Goal: Transaction & Acquisition: Book appointment/travel/reservation

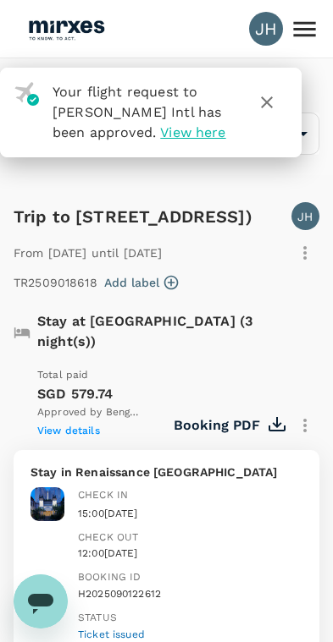
click at [262, 107] on icon "button" at bounding box center [267, 102] width 12 height 12
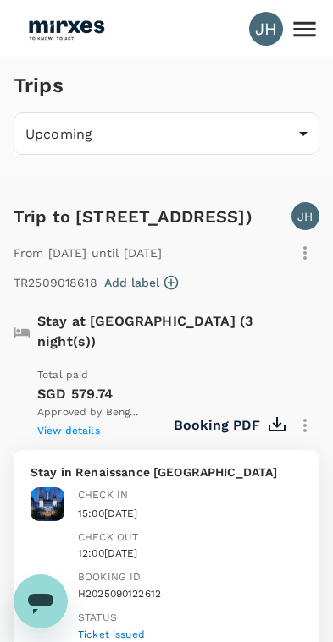
click at [260, 104] on div "Trips" at bounding box center [163, 82] width 312 height 61
click at [305, 28] on icon at bounding box center [304, 29] width 30 height 30
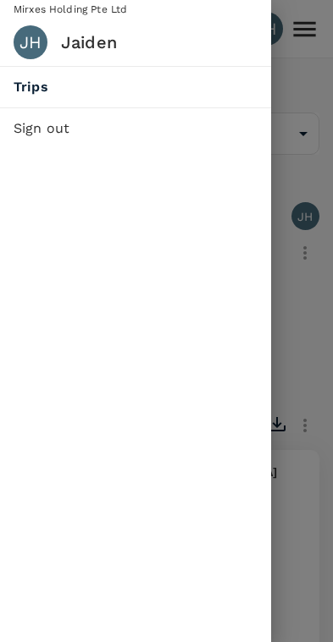
click at [309, 199] on div at bounding box center [166, 321] width 333 height 642
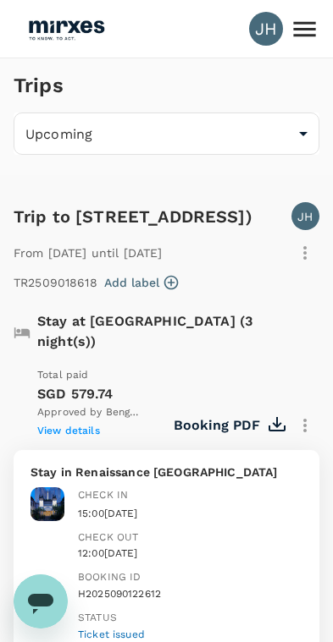
click at [38, 597] on icon "Open messaging window" at bounding box center [40, 604] width 25 height 20
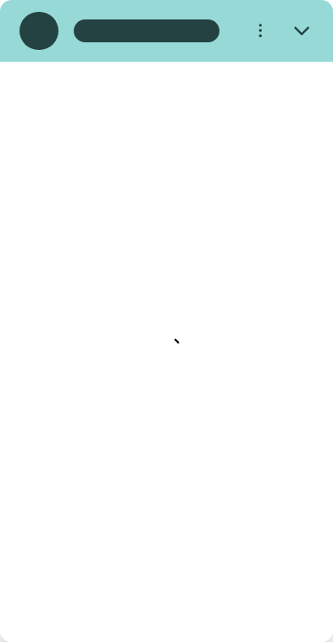
click at [307, 30] on icon "Close" at bounding box center [301, 30] width 15 height 15
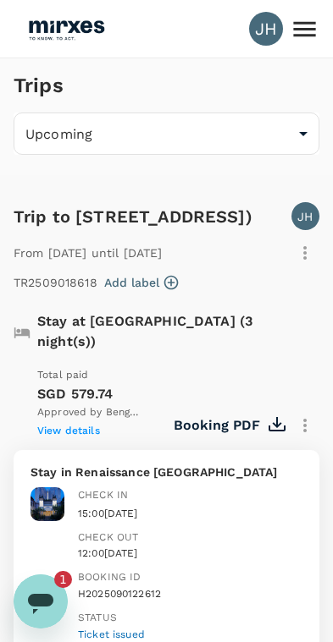
type textarea "x"
click at [318, 26] on icon at bounding box center [304, 29] width 30 height 30
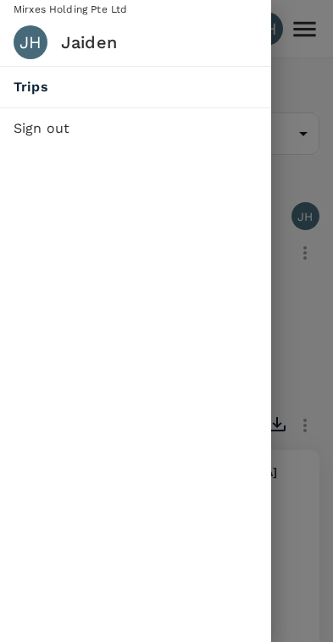
click at [178, 92] on span "Trips" at bounding box center [136, 87] width 244 height 20
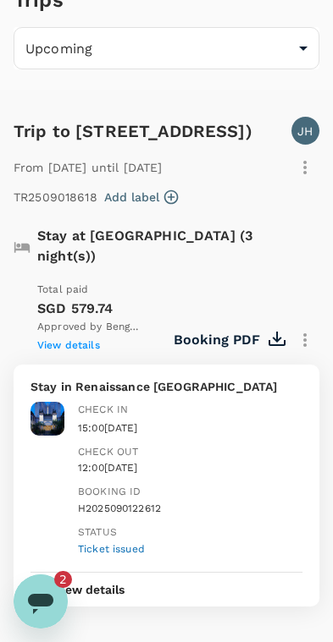
scroll to position [0, 0]
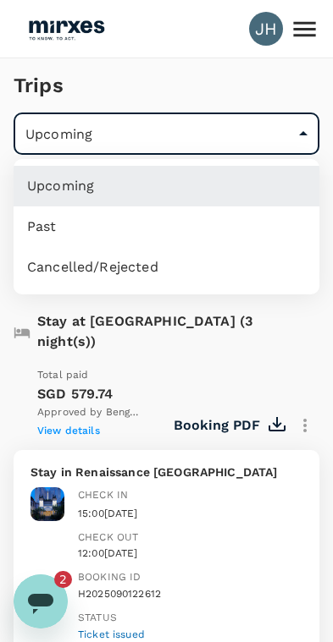
click at [281, 147] on div at bounding box center [166, 321] width 333 height 642
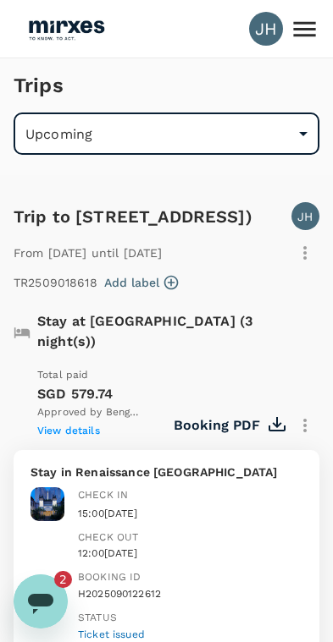
click at [58, 29] on img at bounding box center [66, 28] width 78 height 37
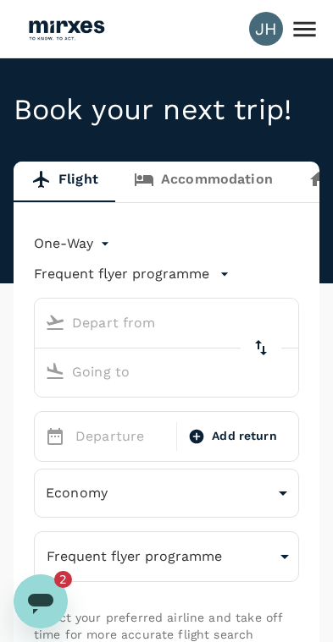
type input "Singapore, Singapore (any)"
type input "Suvarnabhumi Intl (BKK)"
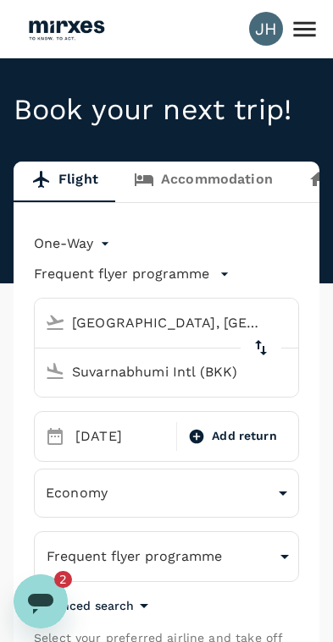
click at [265, 349] on icon "delete" at bounding box center [260, 348] width 20 height 20
type input "Suvarnabhumi Intl (BKK)"
click at [188, 373] on input "Singapore, Singapore (any)" at bounding box center [150, 372] width 224 height 26
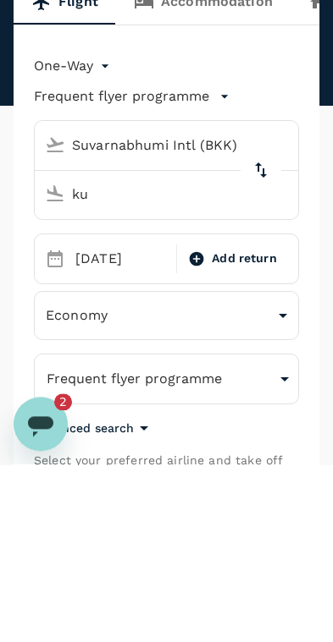
click at [105, 66] on body "JH Book your next trip! Flight Accommodation Long stay Car rental Train Concier…" at bounding box center [166, 566] width 333 height 1133
type input "Singapore, Singapore (any)"
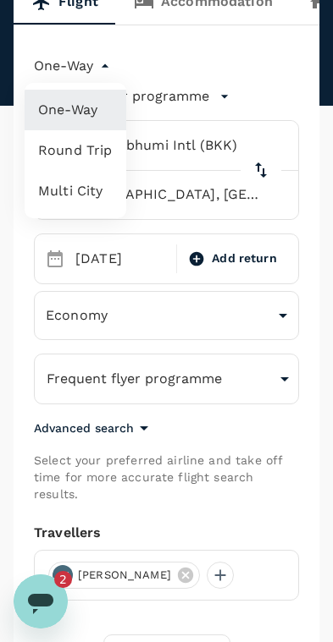
click at [86, 191] on li "Multi City" at bounding box center [76, 191] width 102 height 41
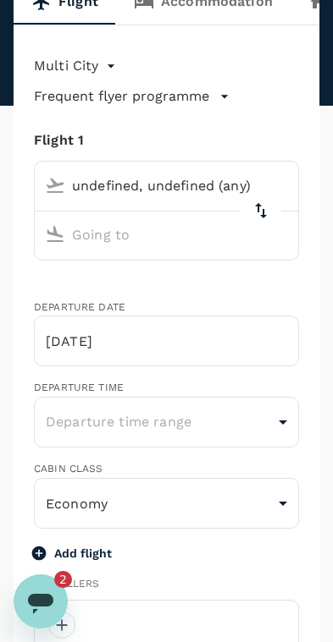
type input "multicity"
type input "undefined, undefined (any)"
type input "Suvarnabhumi Intl (BKK)"
type input "Singapore, Singapore (any)"
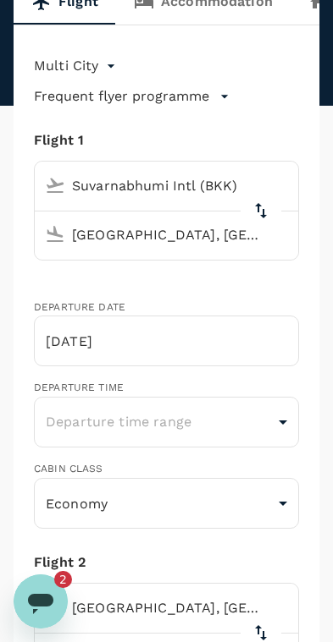
type input "jaidenho@mirxes.com"
type input "65"
type input "82884989"
click at [199, 339] on input "03 Oct" at bounding box center [166, 341] width 265 height 51
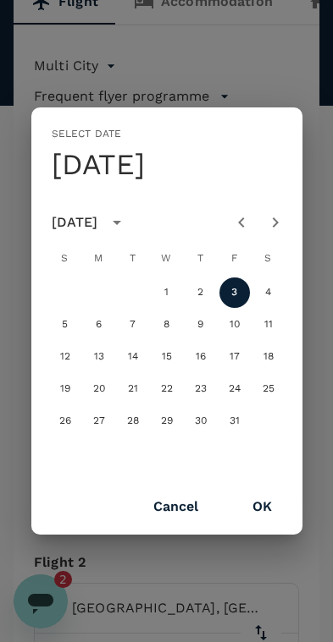
click at [292, 91] on div "Select date Fri, Oct 3 October 2025 S M T W T F S 1 2 3 4 5 6 7 8 9 10 11 12 13…" at bounding box center [166, 321] width 333 height 642
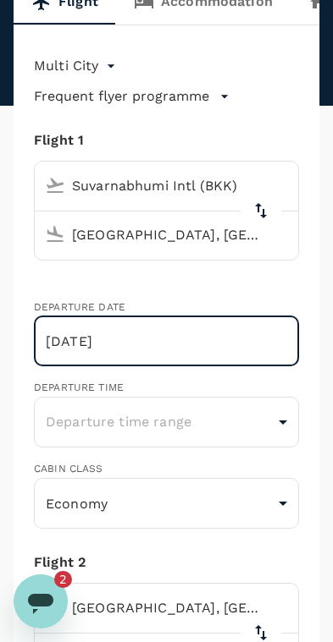
click at [203, 228] on input "Singapore, Singapore (any)" at bounding box center [150, 235] width 224 height 26
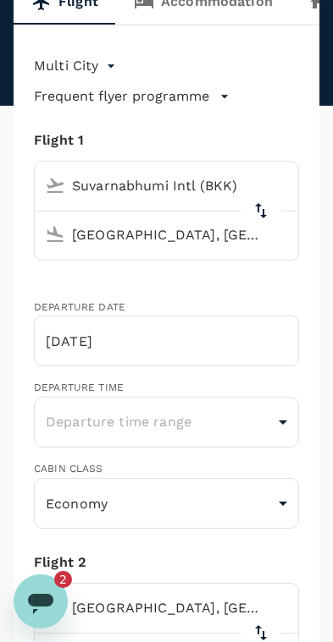
scroll to position [177, 0]
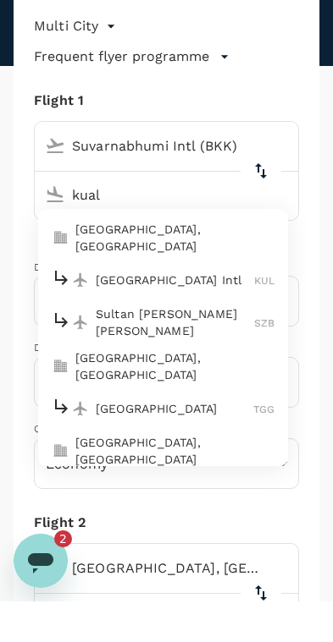
click at [196, 261] on p "Kuala Lumpur, Malaysia" at bounding box center [174, 278] width 199 height 34
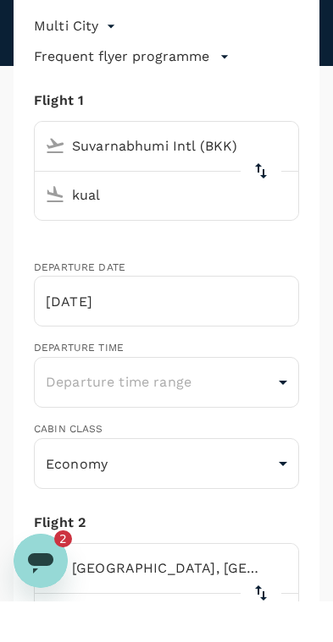
type input "Kuala Lumpur, Malaysia (any)"
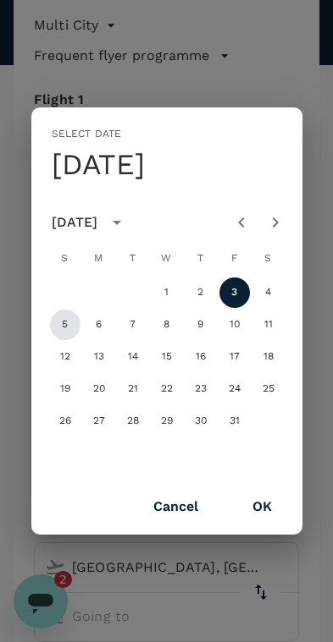
click at [71, 329] on button "5" at bounding box center [65, 325] width 30 height 30
type input "05 Oct"
click at [265, 493] on button "OK" at bounding box center [261, 507] width 67 height 42
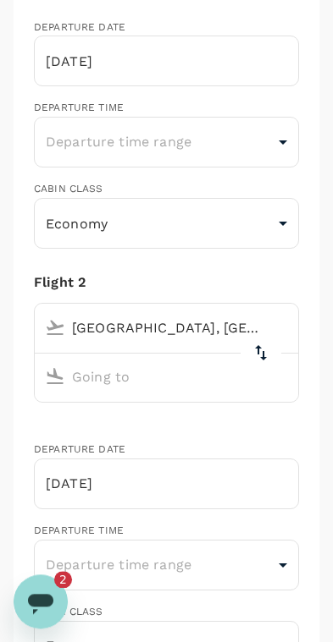
scroll to position [457, 0]
click at [239, 323] on input "Singapore, Singapore (any)" at bounding box center [150, 329] width 224 height 26
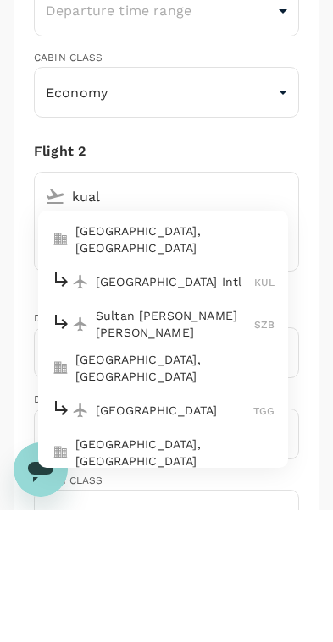
click at [195, 355] on p "Kuala Lumpur, Malaysia" at bounding box center [174, 372] width 199 height 34
type input "Kuala Lumpur, Malaysia (any)"
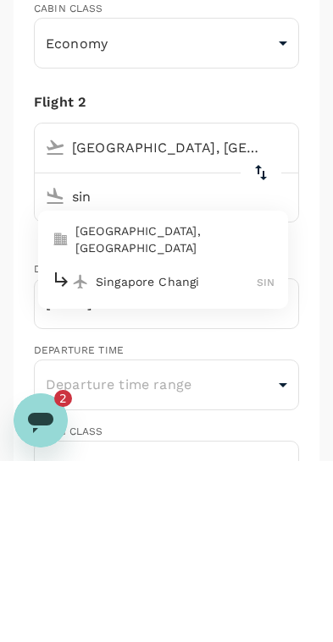
click at [190, 404] on p "Singapore, Singapore" at bounding box center [174, 421] width 199 height 34
type input "Singapore, Singapore (any)"
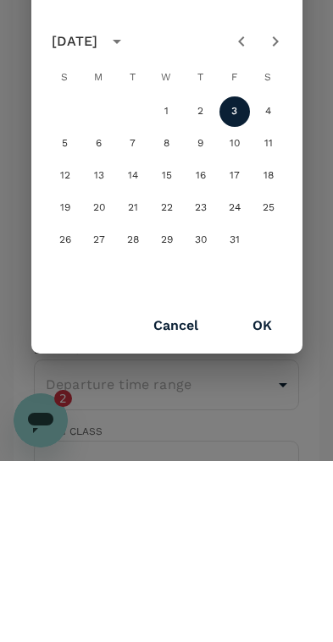
scroll to position [638, 0]
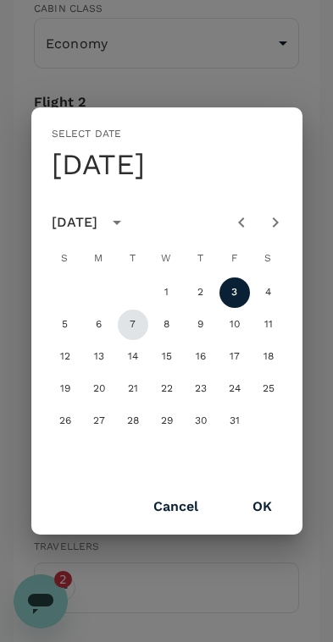
click at [140, 328] on button "7" at bounding box center [133, 325] width 30 height 30
type input "07 Oct"
click at [267, 517] on button "OK" at bounding box center [261, 507] width 67 height 42
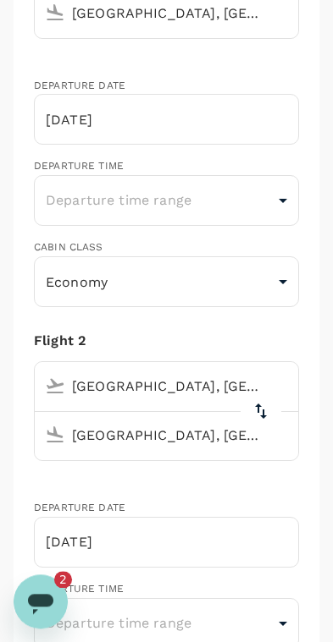
scroll to position [399, 0]
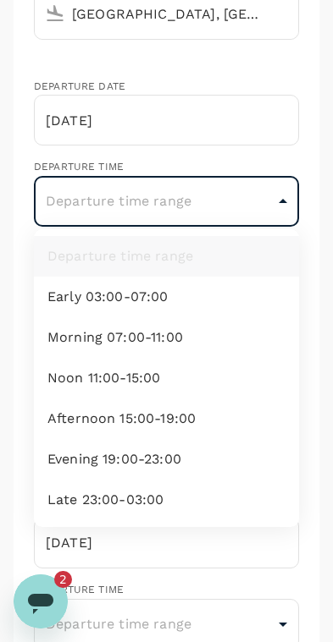
click at [173, 456] on li "Evening 19:00-23:00" at bounding box center [166, 459] width 265 height 41
type input "evening"
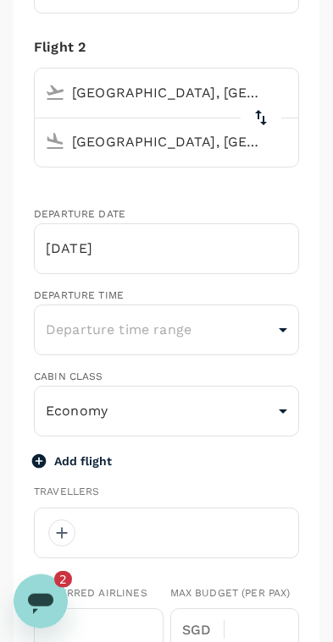
scroll to position [695, 0]
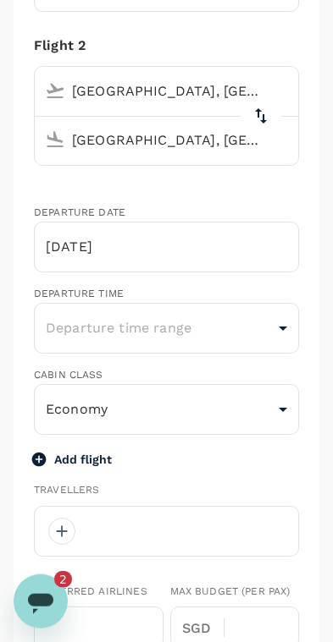
click at [266, 327] on body "JH Book your next trip! Flight Accommodation Long stay Car rental Train Concier…" at bounding box center [166, 566] width 333 height 2523
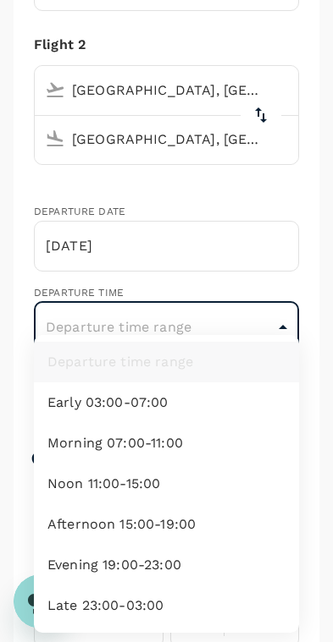
click at [202, 568] on li "Evening 19:00-23:00" at bounding box center [166, 565] width 265 height 41
type input "evening"
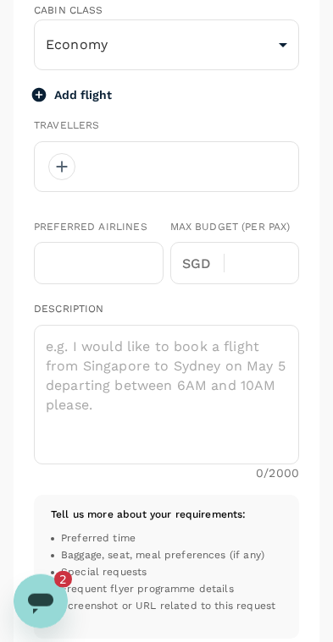
scroll to position [1062, 0]
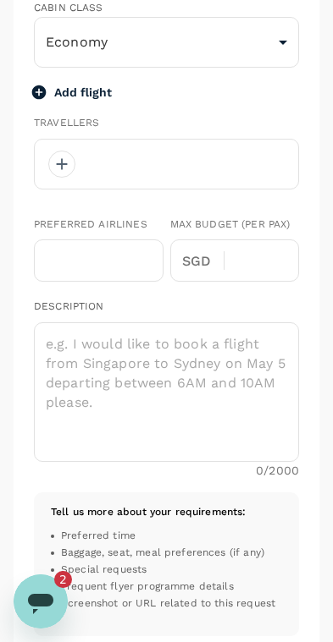
click at [56, 158] on div at bounding box center [61, 164] width 27 height 27
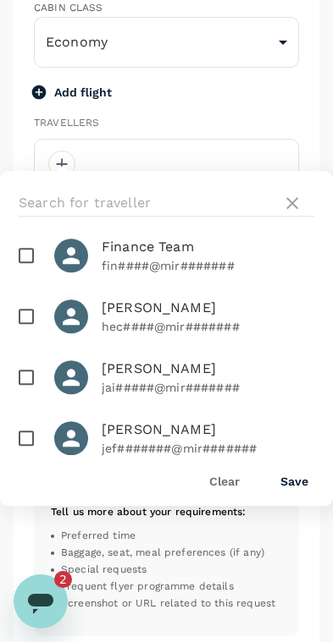
scroll to position [152, 0]
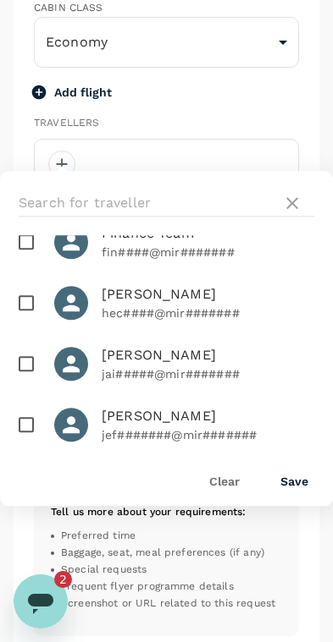
click at [30, 362] on input "checkbox" at bounding box center [26, 364] width 36 height 36
checkbox input "true"
click at [296, 483] on button "Save" at bounding box center [294, 482] width 28 height 14
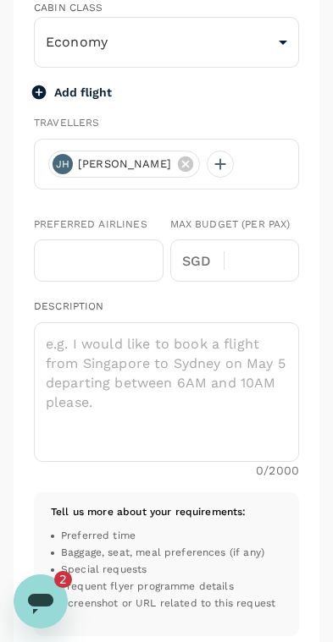
click at [151, 397] on textarea at bounding box center [166, 392] width 265 height 140
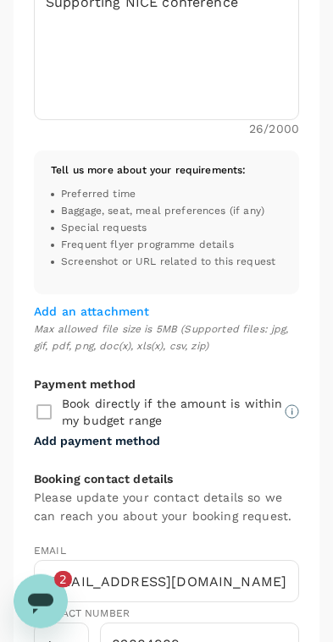
scroll to position [1458, 0]
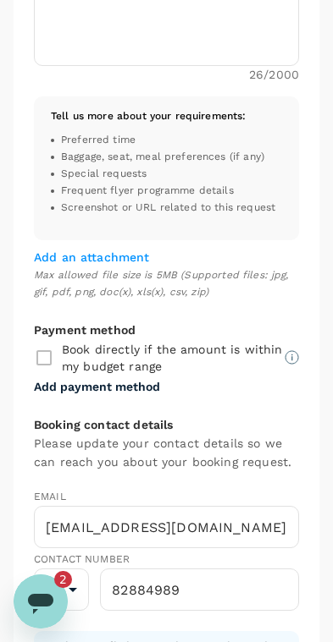
click at [46, 344] on div "Book directly if the amount is within my budget range" at bounding box center [166, 358] width 265 height 36
click at [43, 346] on div "Book directly if the amount is within my budget range" at bounding box center [166, 358] width 265 height 36
click at [48, 350] on div "Book directly if the amount is within my budget range" at bounding box center [166, 358] width 265 height 36
click at [48, 349] on div "Book directly if the amount is within my budget range" at bounding box center [166, 358] width 265 height 36
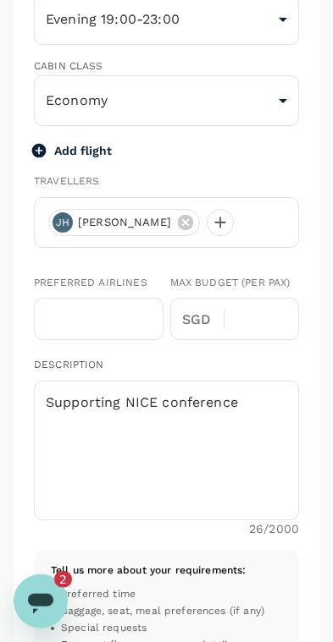
scroll to position [1004, 0]
click at [257, 393] on textarea "Supporting NICE conference" at bounding box center [166, 450] width 265 height 140
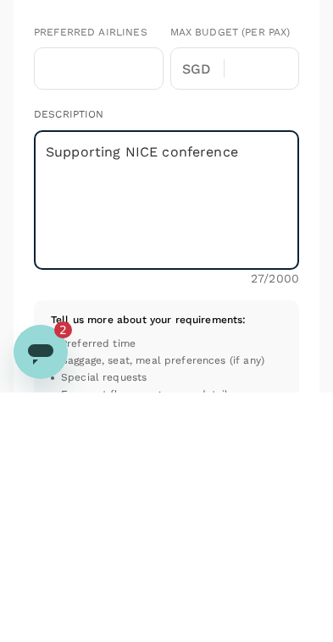
type textarea "Supporting NICE conference"
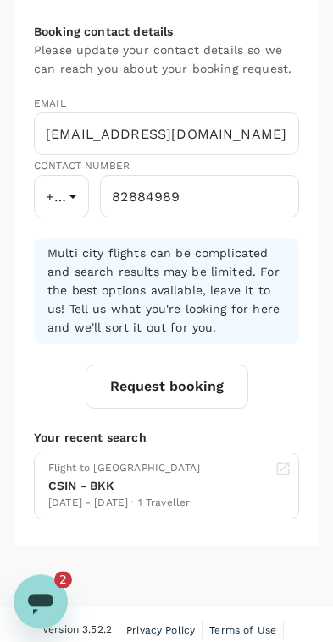
scroll to position [1860, 0]
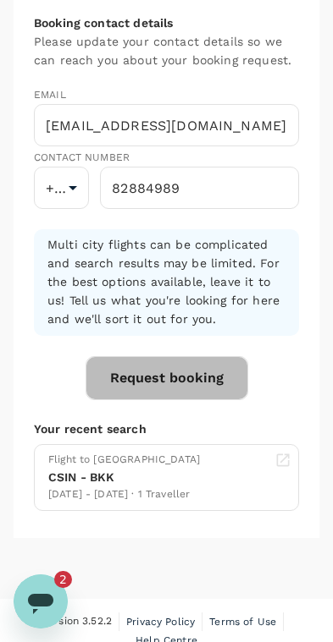
click at [140, 364] on button "Request booking" at bounding box center [166, 378] width 162 height 44
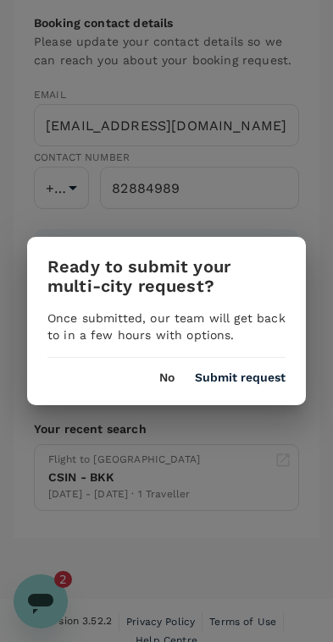
click at [258, 378] on button "Submit request" at bounding box center [240, 378] width 91 height 14
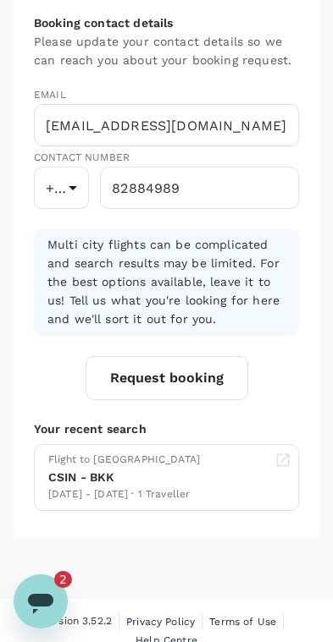
scroll to position [85, 0]
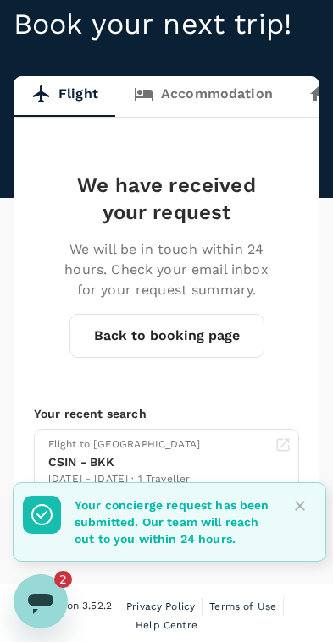
click at [305, 514] on icon "Close" at bounding box center [299, 506] width 17 height 17
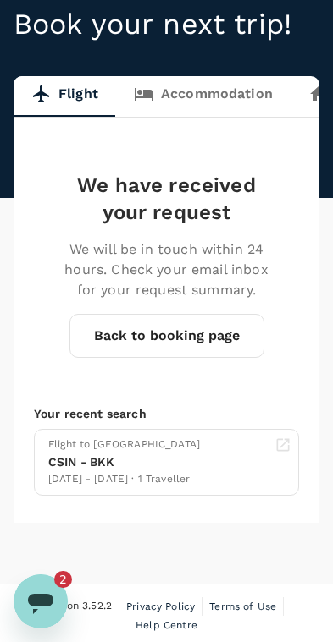
click at [219, 89] on link "Accommodation" at bounding box center [203, 96] width 174 height 41
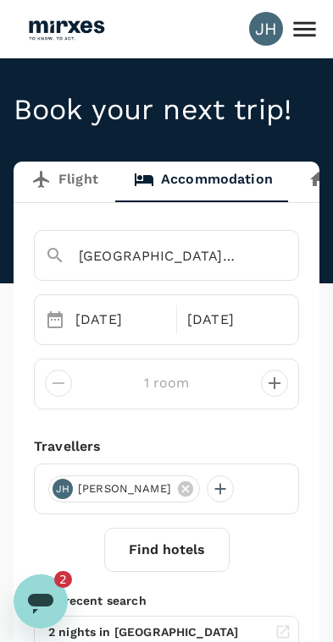
click at [102, 322] on div "03 Oct" at bounding box center [121, 320] width 104 height 34
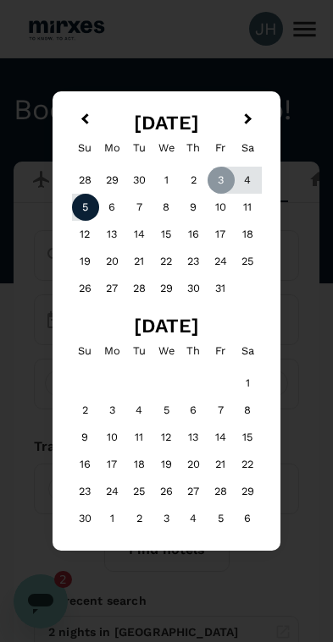
click at [81, 213] on div "5" at bounding box center [85, 207] width 27 height 27
click at [143, 216] on div "7" at bounding box center [139, 207] width 27 height 27
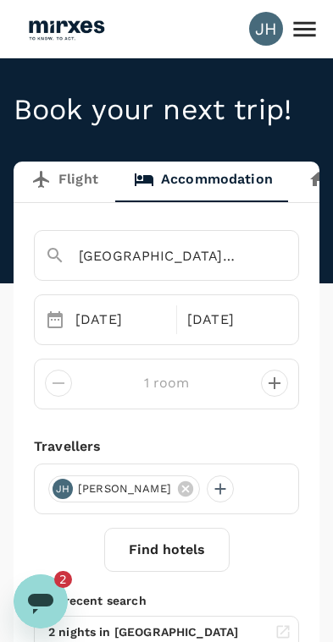
click at [201, 263] on input "Bangkok Marriott Marquis Queens Park" at bounding box center [142, 256] width 195 height 26
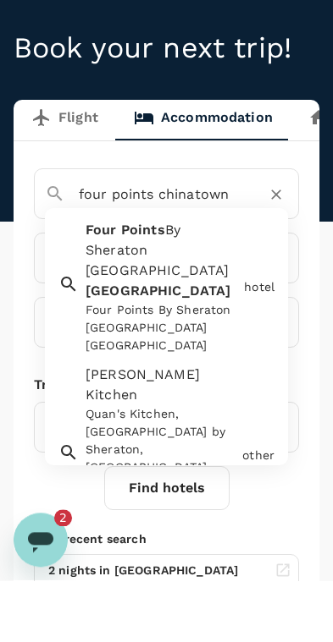
click at [125, 283] on span "By Sheraton Kuala Lumpur" at bounding box center [157, 311] width 144 height 57
type input "Four Points By Sheraton Kuala Lumpur Chinatown"
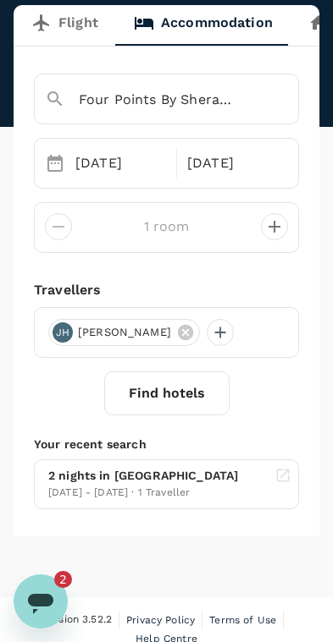
scroll to position [171, 0]
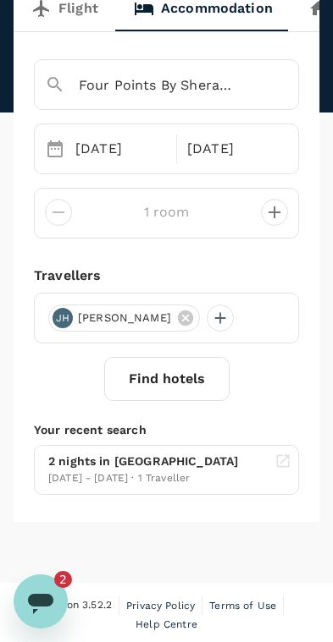
click at [183, 386] on button "Find hotels" at bounding box center [166, 379] width 125 height 44
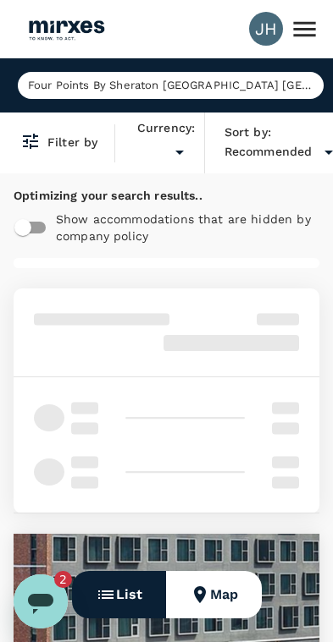
type input "SGD"
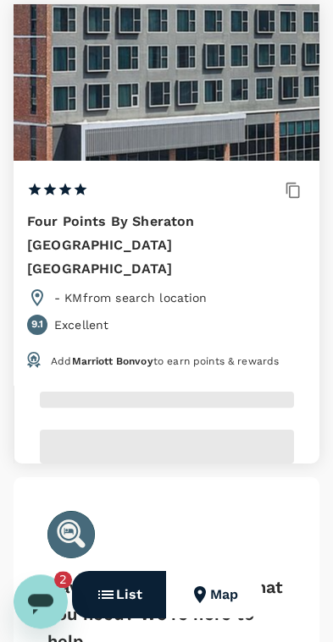
scroll to position [283, 0]
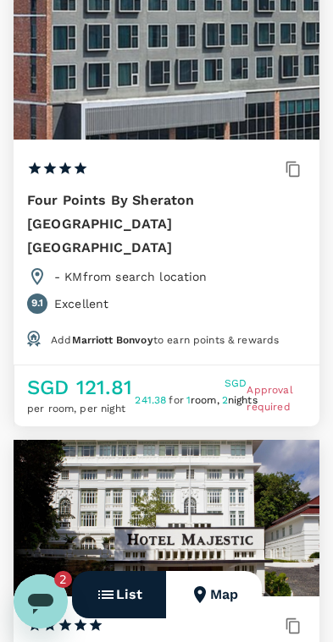
click at [272, 324] on div "Add Marriott Bonvoy to earn points & rewards" at bounding box center [174, 337] width 261 height 27
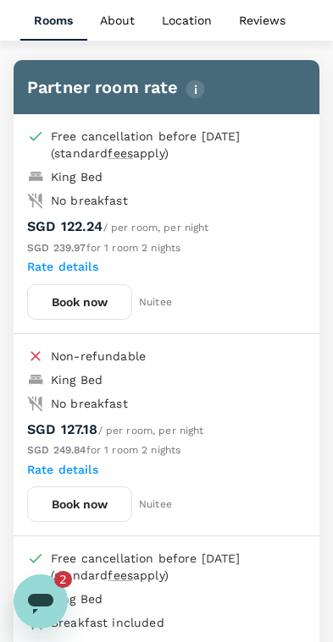
scroll to position [1016, 0]
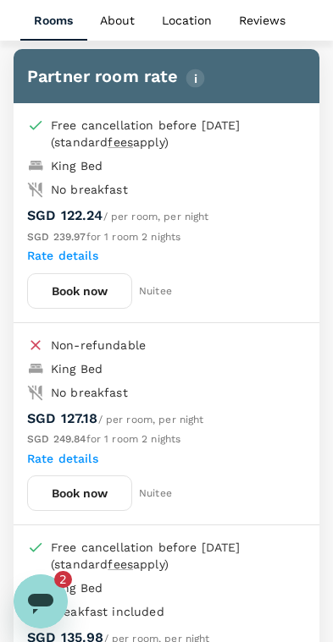
click at [95, 273] on button "Book now" at bounding box center [79, 291] width 105 height 36
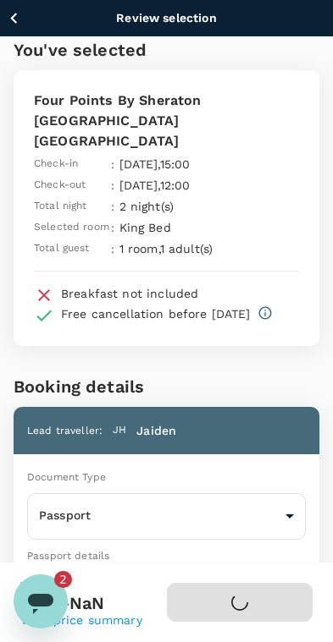
click at [14, 23] on icon "button" at bounding box center [13, 18] width 21 height 21
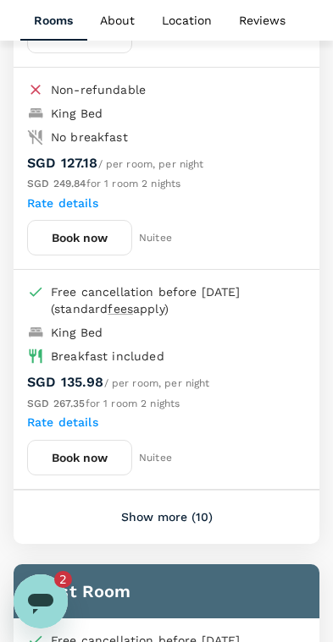
click at [102, 440] on button "Book now" at bounding box center [79, 458] width 105 height 36
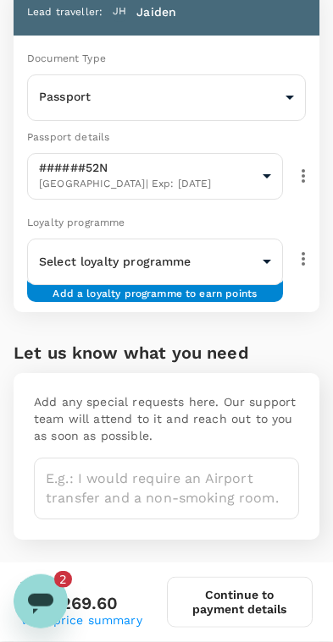
scroll to position [422, 0]
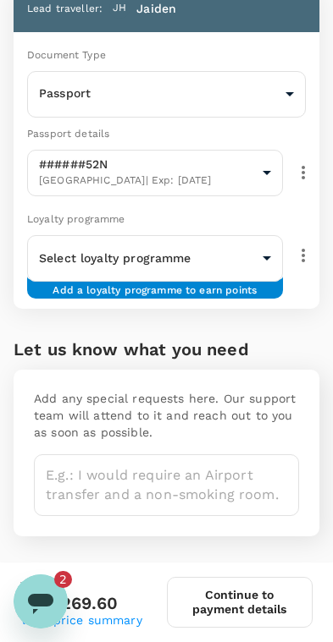
click at [255, 291] on body "Review selection You've selected Four Points By Sheraton Kuala Lumpur Chinatown…" at bounding box center [166, 227] width 333 height 1299
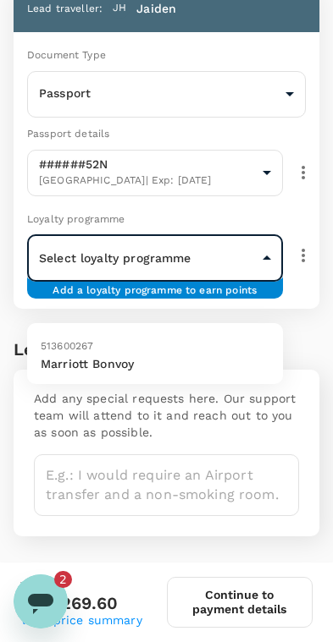
click at [168, 369] on p "Marriott Bonvoy" at bounding box center [155, 363] width 228 height 17
type input "9fc587d2-5874-46c2-897d-093871e627e1"
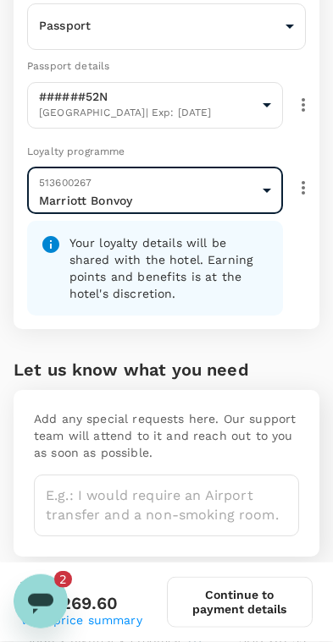
scroll to position [778, 0]
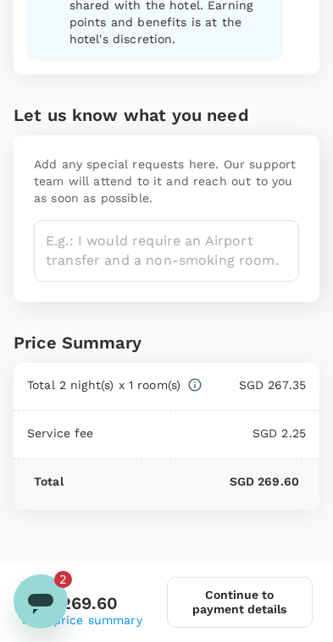
click at [264, 613] on button "Continue to payment details" at bounding box center [240, 602] width 146 height 51
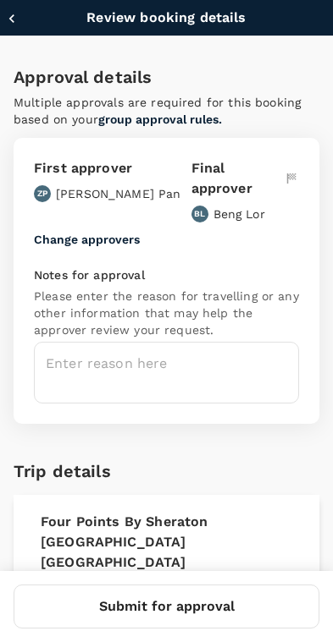
type input "9fbbbe2b-f4ca-495e-a82e-e84c83b30aa5"
click at [194, 349] on textarea at bounding box center [166, 373] width 265 height 62
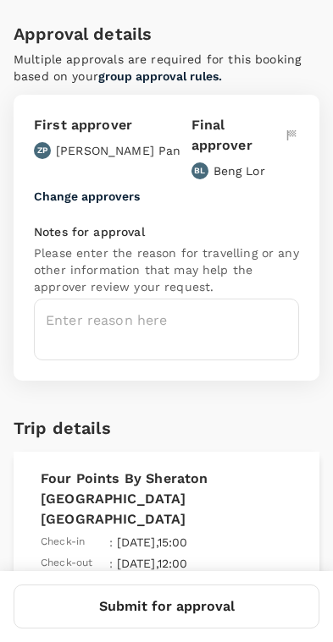
scroll to position [45, 0]
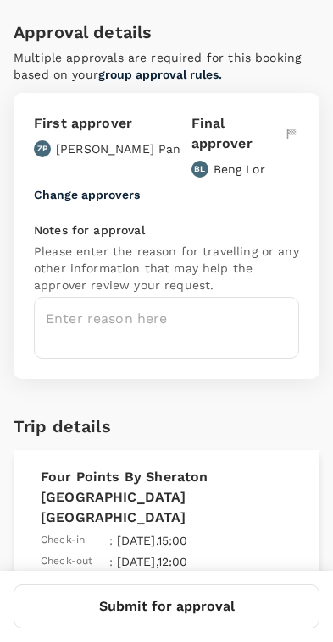
click at [67, 297] on textarea at bounding box center [166, 328] width 265 height 62
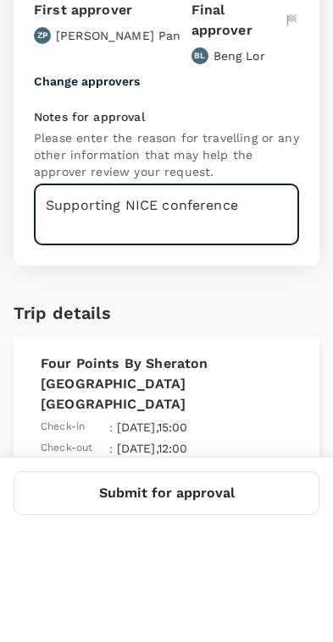
type textarea "Supporting NICE conference"
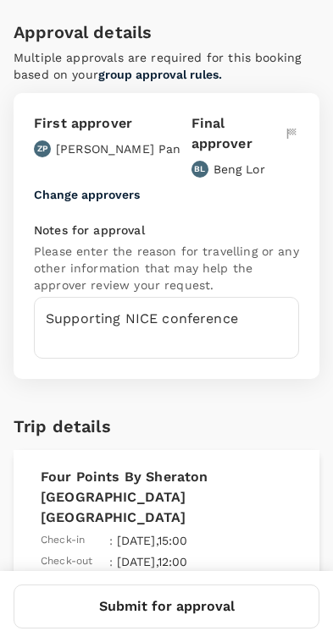
click at [239, 608] on button "Submit for approval" at bounding box center [166, 607] width 305 height 44
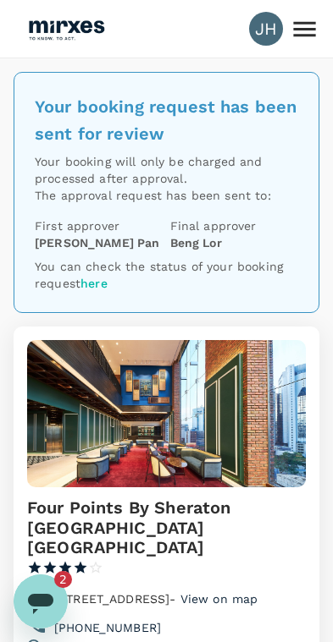
click at [45, 597] on icon "Open messaging window, 2 unread messages" at bounding box center [40, 604] width 25 height 20
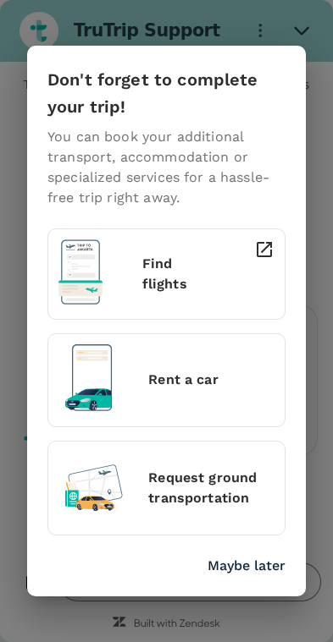
click at [263, 563] on p "Maybe later" at bounding box center [246, 566] width 78 height 20
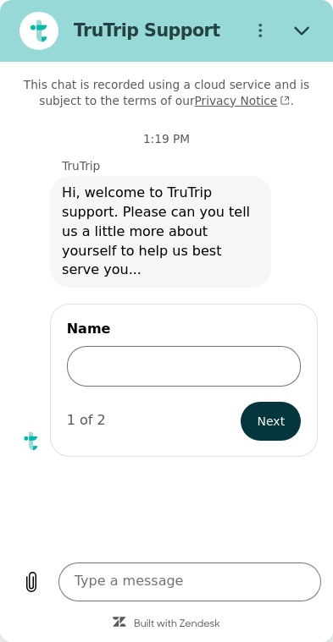
click at [305, 32] on icon "Close" at bounding box center [301, 31] width 14 height 8
type textarea "x"
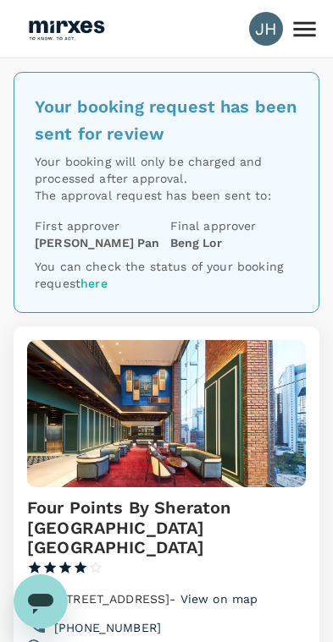
click at [80, 35] on img at bounding box center [66, 28] width 78 height 37
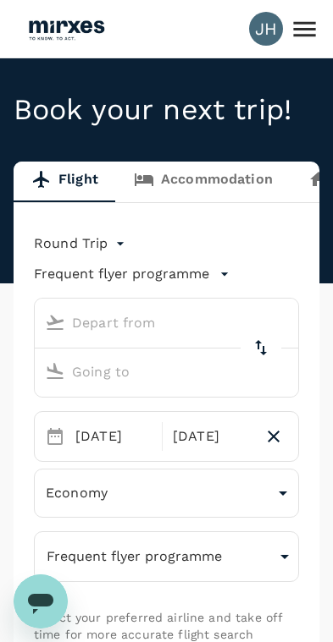
type input "oneway"
type input "Singapore, Singapore (any)"
type input "Suvarnabhumi Intl (BKK)"
type input "Singapore, Singapore (any)"
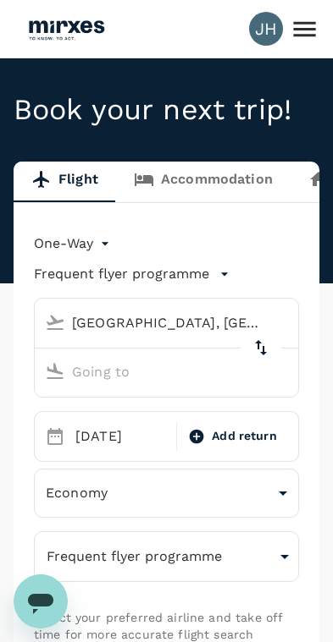
type input "Suvarnabhumi Intl (BKK)"
click at [305, 30] on icon at bounding box center [304, 28] width 22 height 15
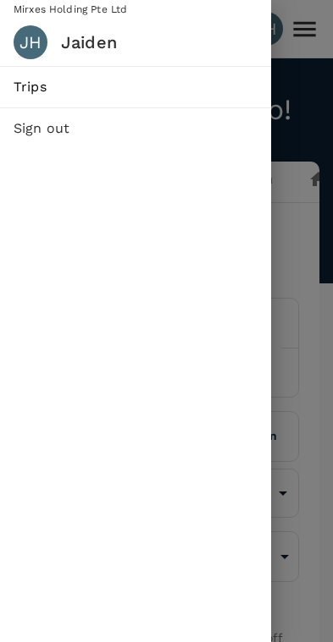
click at [151, 82] on span "Trips" at bounding box center [136, 87] width 244 height 20
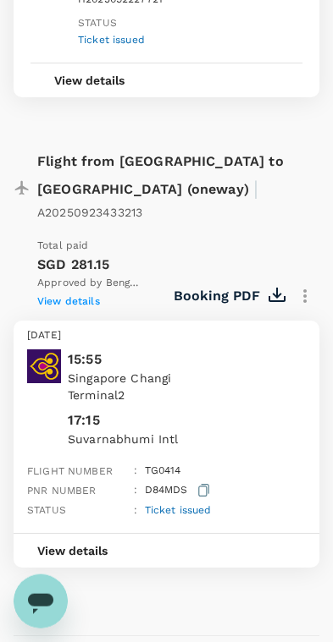
scroll to position [1234, 0]
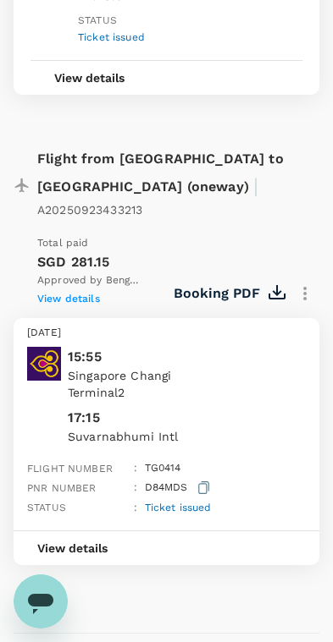
type textarea "x"
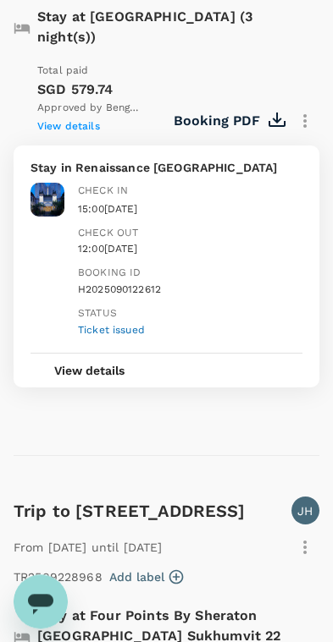
scroll to position [0, 0]
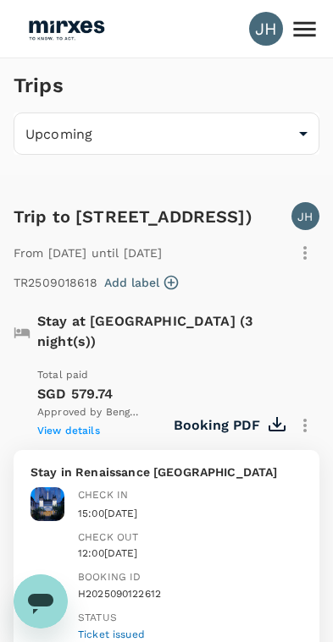
click at [87, 25] on img at bounding box center [66, 28] width 78 height 37
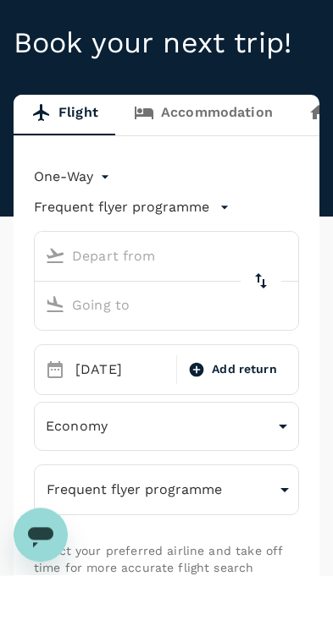
type input "Singapore, Singapore (any)"
type input "Suvarnabhumi Intl (BKK)"
type input "Singapore, Singapore (any)"
type input "Suvarnabhumi Intl (BKK)"
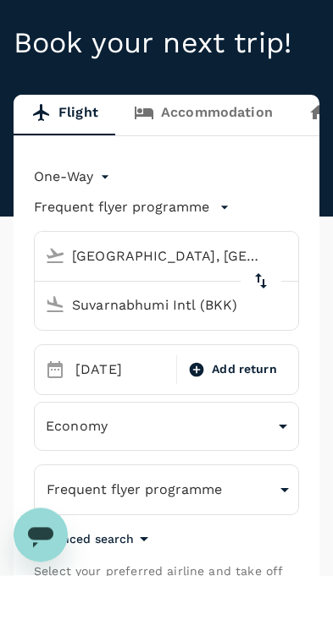
click at [66, 180] on body "JH Book your next trip! Flight Accommodation Long stay Car rental Train Concier…" at bounding box center [166, 566] width 333 height 1133
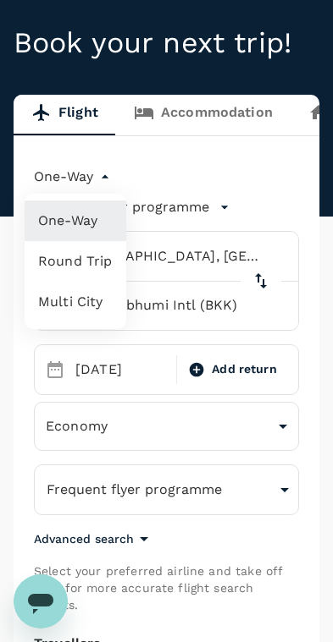
click at [83, 302] on li "Multi City" at bounding box center [76, 302] width 102 height 41
type input "multicity"
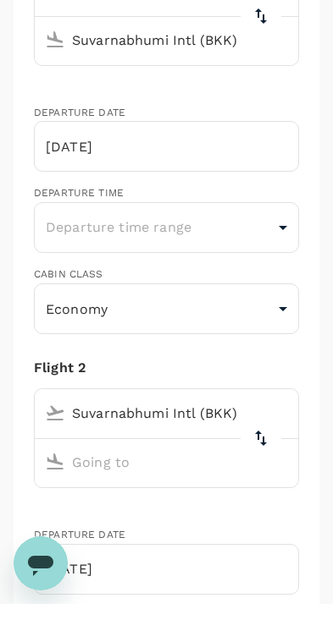
type input "jaidenho@mirxes.com"
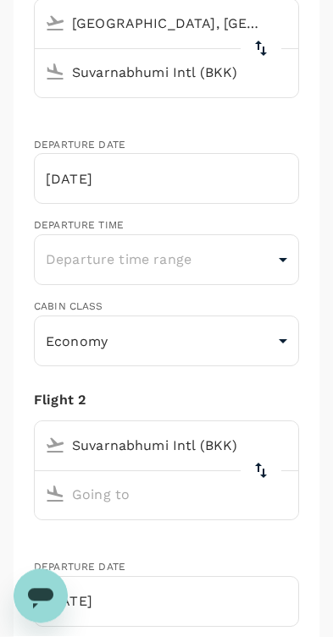
type input "65"
type input "82884989"
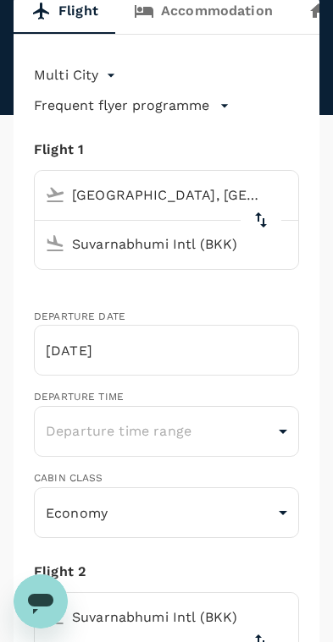
scroll to position [168, 0]
click at [178, 247] on input "Suvarnabhumi Intl (BKK)" at bounding box center [150, 244] width 224 height 26
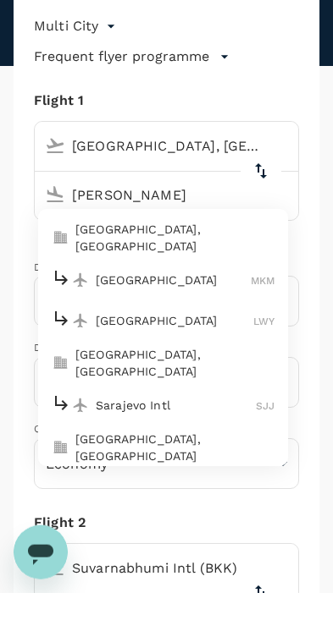
click at [203, 270] on p "Sarawak, Malaysia" at bounding box center [174, 287] width 199 height 34
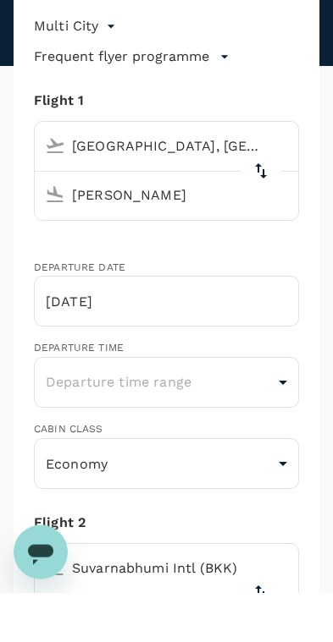
type input "Sarawak, Malaysia (any)"
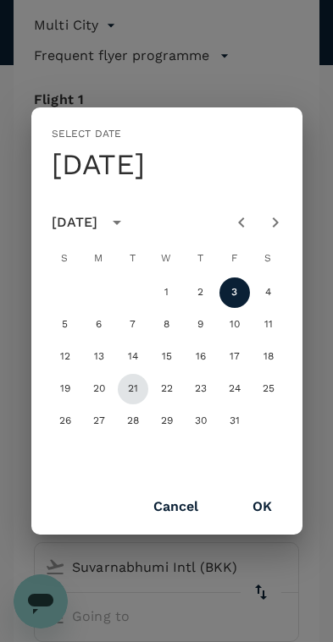
click at [128, 388] on button "21" at bounding box center [133, 389] width 30 height 30
type input "21 Oct"
type textarea "x"
click at [272, 510] on button "OK" at bounding box center [261, 507] width 67 height 42
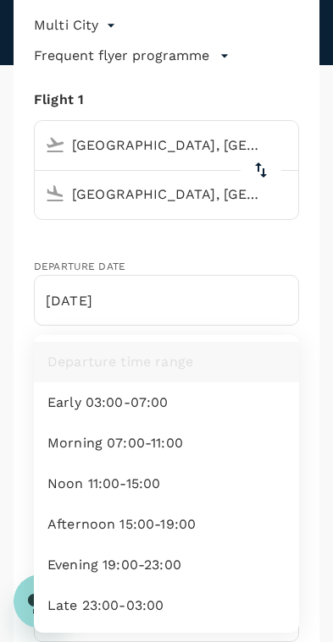
click at [177, 410] on li "Early 03:00-07:00" at bounding box center [166, 402] width 265 height 41
type input "early"
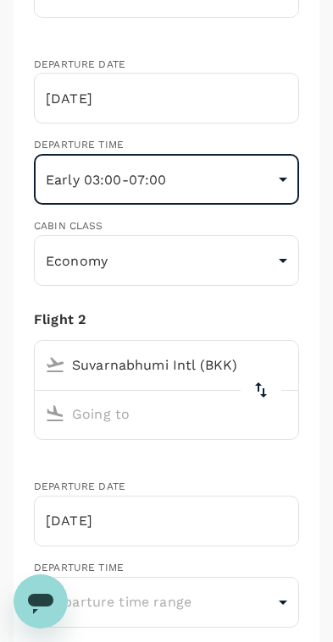
scroll to position [420, 0]
click at [213, 363] on input "Suvarnabhumi Intl (BKK)" at bounding box center [150, 365] width 224 height 26
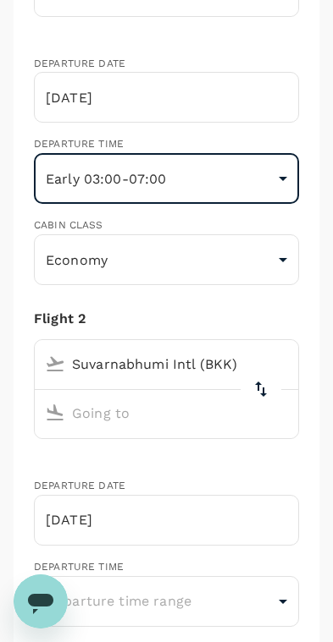
scroll to position [421, 0]
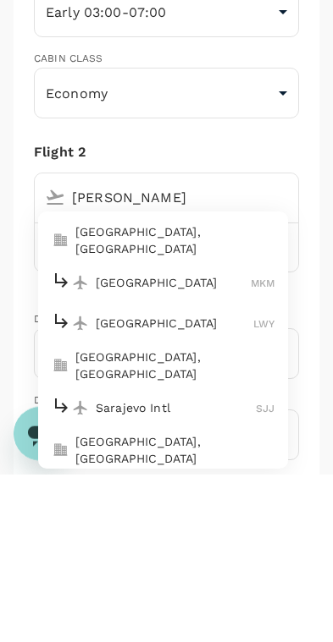
click at [200, 386] on li "Sarawak, Malaysia" at bounding box center [163, 408] width 250 height 44
type input "Sarawak, Malaysia (any)"
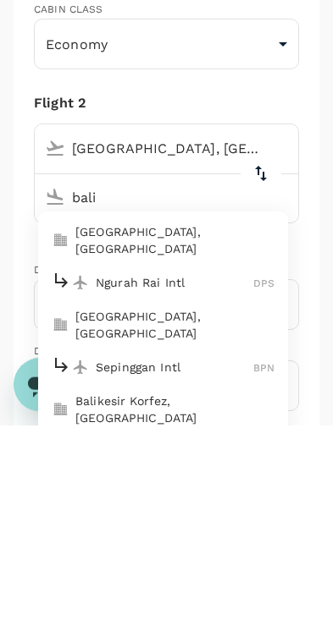
click at [223, 440] on p "Bali, Indonesia" at bounding box center [174, 457] width 199 height 34
type input "Bali, Indonesia (any)"
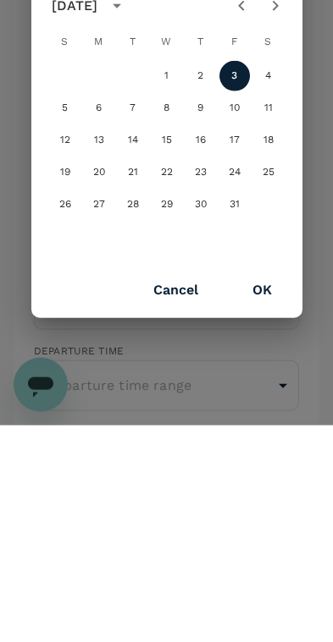
scroll to position [638, 0]
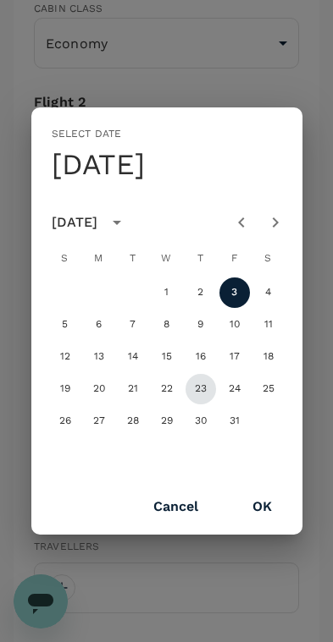
click at [206, 388] on button "23" at bounding box center [200, 389] width 30 height 30
type input "23 Oct"
click at [277, 509] on button "OK" at bounding box center [261, 507] width 67 height 42
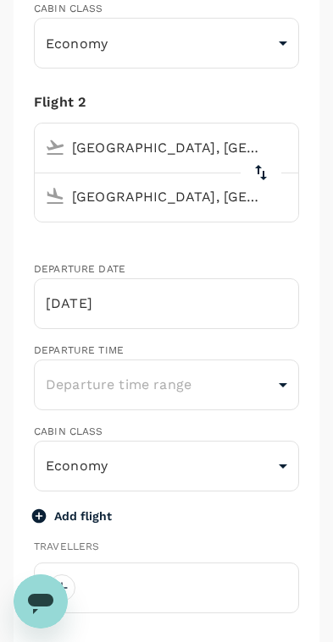
click at [277, 390] on body "JH Book your next trip! Flight Accommodation Long stay Car rental Train Concier…" at bounding box center [166, 623] width 333 height 2523
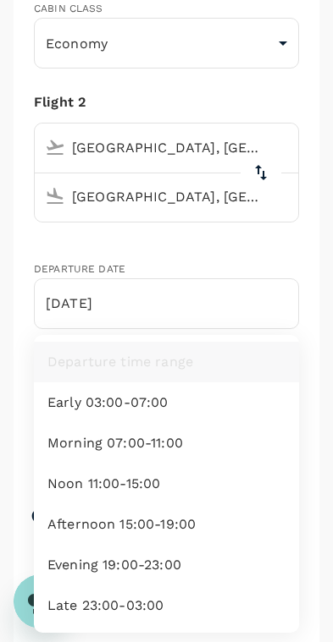
click at [180, 594] on li "Late 23:00-03:00" at bounding box center [166, 606] width 265 height 41
type input "late"
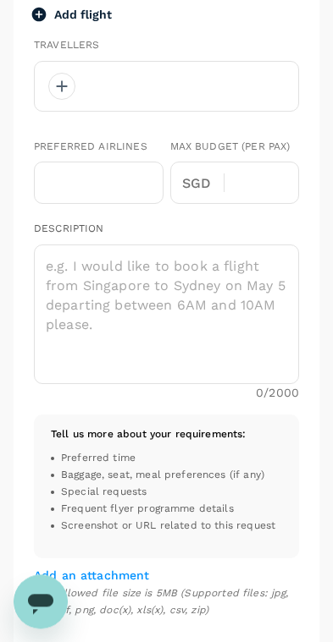
scroll to position [1140, 0]
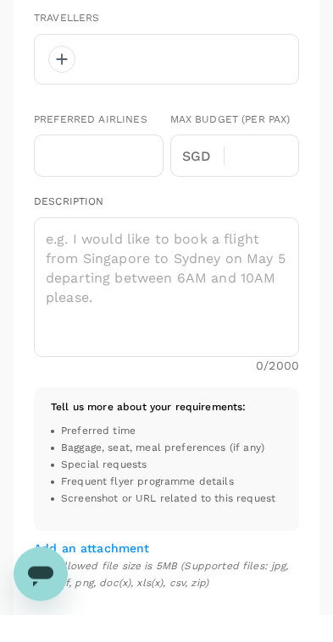
click at [218, 313] on textarea at bounding box center [166, 315] width 265 height 140
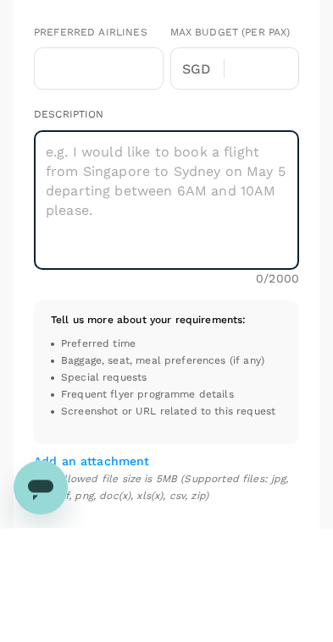
scroll to position [1254, 0]
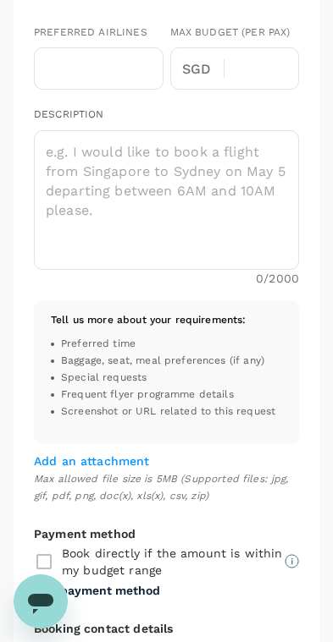
click at [228, 236] on textarea at bounding box center [166, 200] width 265 height 140
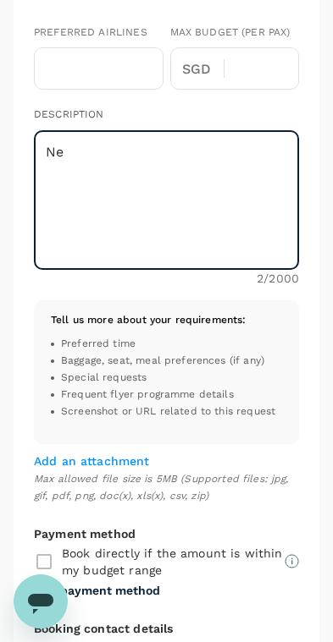
type textarea "N"
type textarea "9"
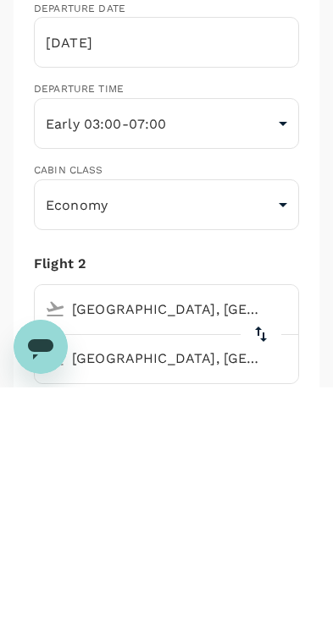
type textarea "Only can fly after 7pm from Kuching."
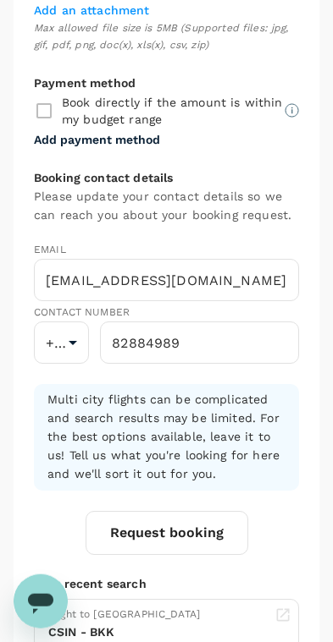
scroll to position [1860, 0]
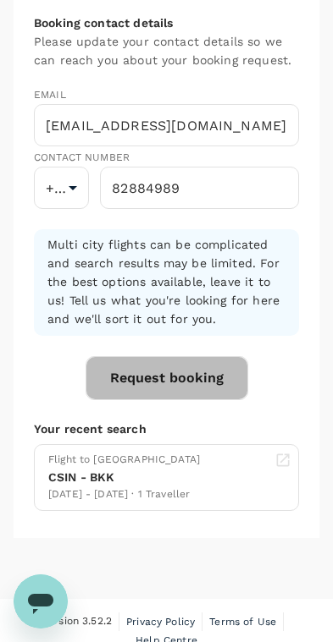
click at [197, 374] on button "Request booking" at bounding box center [166, 378] width 162 height 44
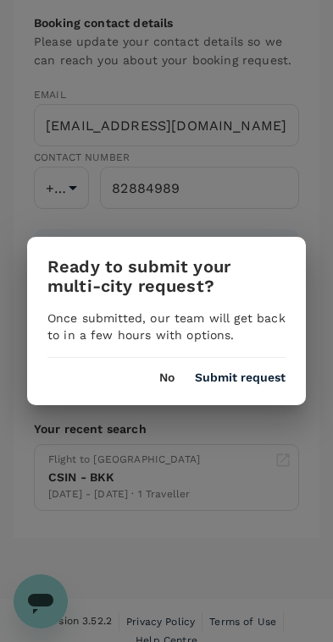
click at [265, 377] on button "Submit request" at bounding box center [240, 378] width 91 height 14
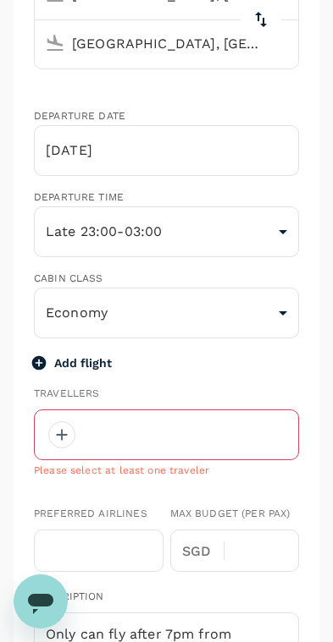
scroll to position [793, 0]
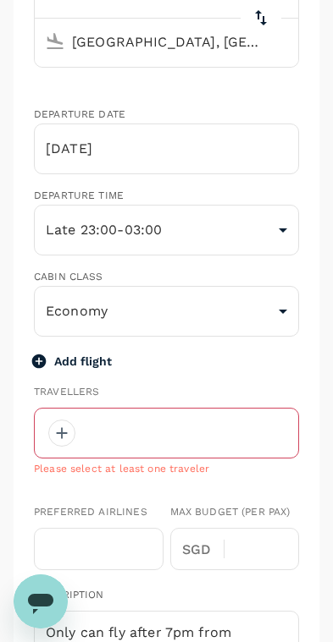
click at [55, 421] on div at bounding box center [61, 433] width 27 height 27
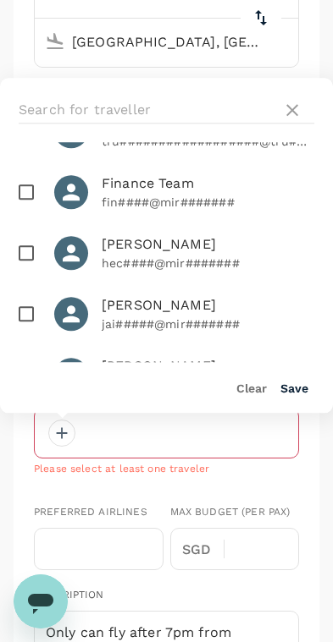
scroll to position [153, 0]
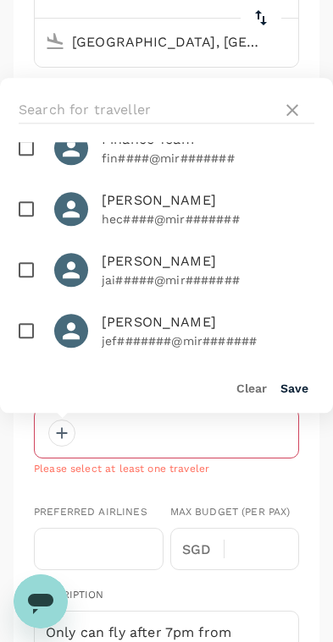
click at [33, 277] on input "checkbox" at bounding box center [26, 270] width 36 height 36
checkbox input "true"
click at [302, 393] on button "Save" at bounding box center [294, 389] width 28 height 14
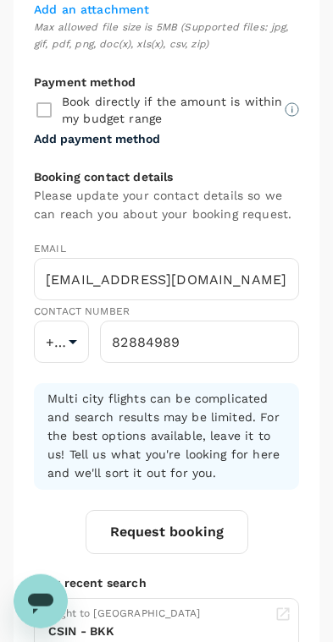
scroll to position [1879, 0]
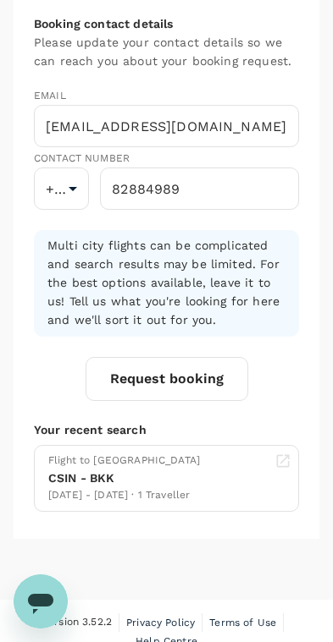
click at [197, 360] on button "Request booking" at bounding box center [166, 379] width 162 height 44
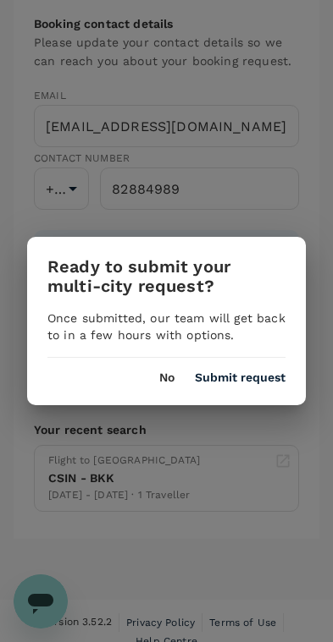
click at [251, 371] on button "Submit request" at bounding box center [240, 378] width 91 height 14
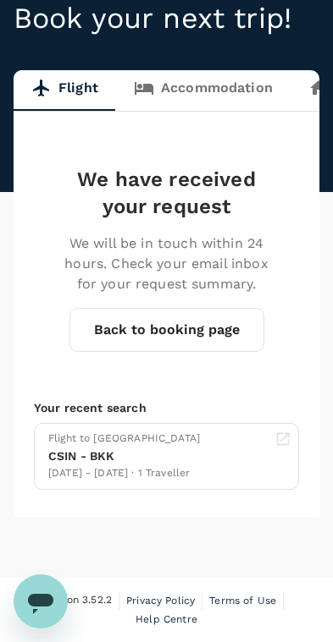
scroll to position [85, 0]
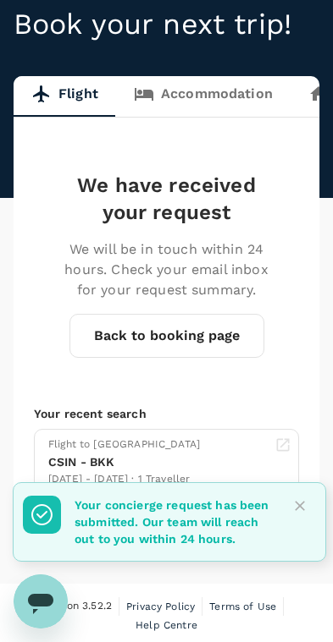
click at [304, 511] on icon "Close" at bounding box center [299, 506] width 17 height 17
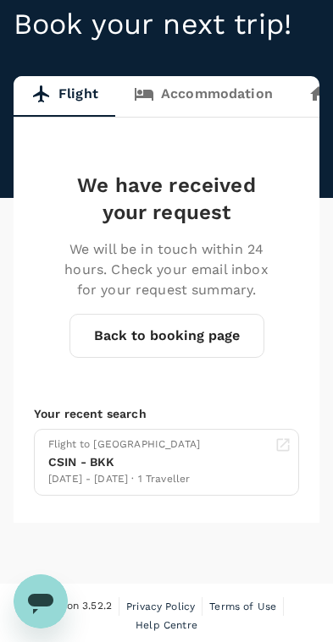
click at [231, 93] on link "Accommodation" at bounding box center [203, 96] width 174 height 41
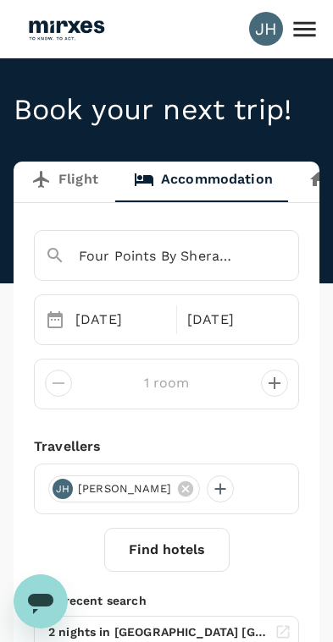
click at [253, 253] on div "Four Points By Sheraton Kuala Lumpur Chinatown" at bounding box center [166, 256] width 243 height 27
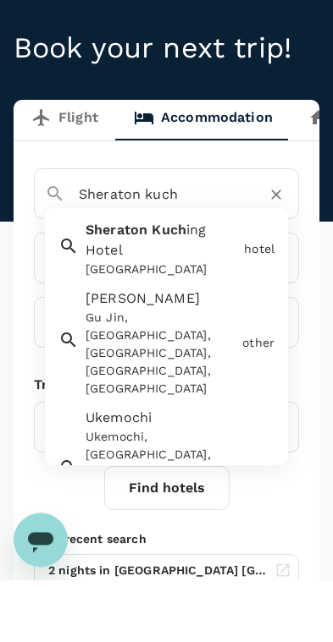
click at [264, 302] on div "hotel" at bounding box center [259, 311] width 30 height 18
type input "[GEOGRAPHIC_DATA]"
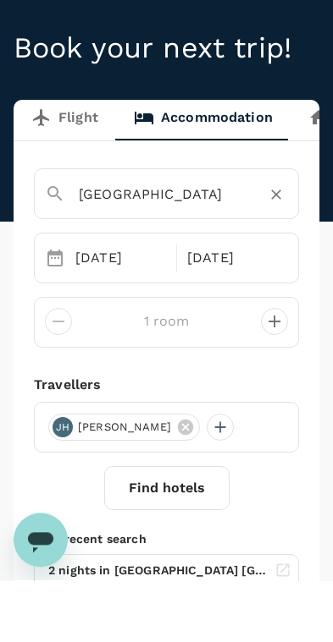
click at [106, 303] on div "05 Oct" at bounding box center [121, 320] width 104 height 34
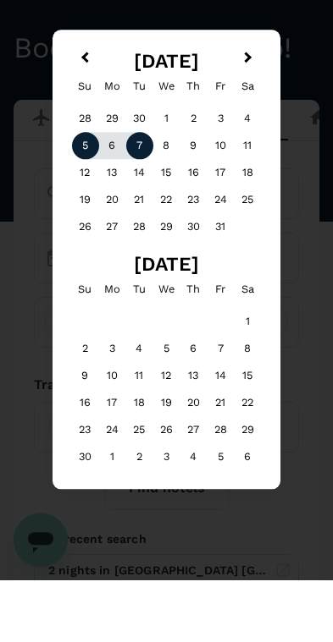
scroll to position [62, 0]
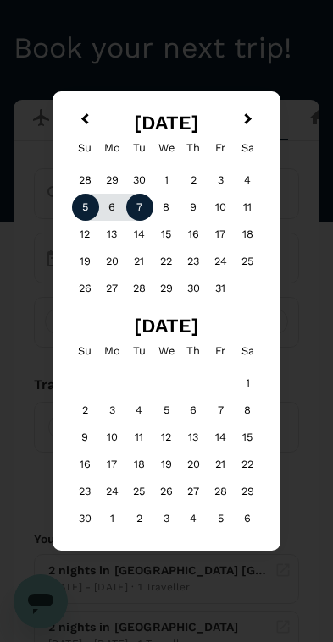
click at [138, 266] on div "21" at bounding box center [139, 261] width 27 height 27
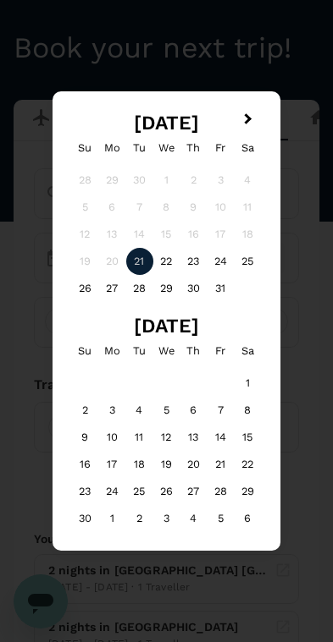
click at [194, 259] on div "23" at bounding box center [193, 261] width 27 height 27
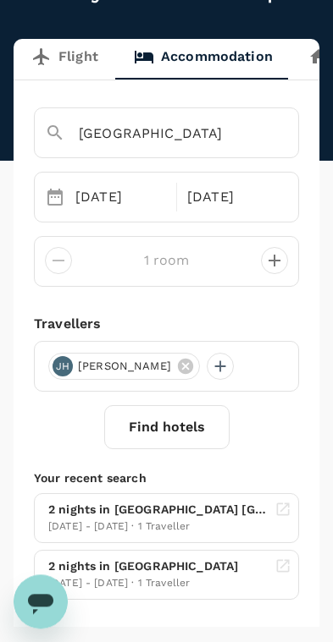
scroll to position [227, 0]
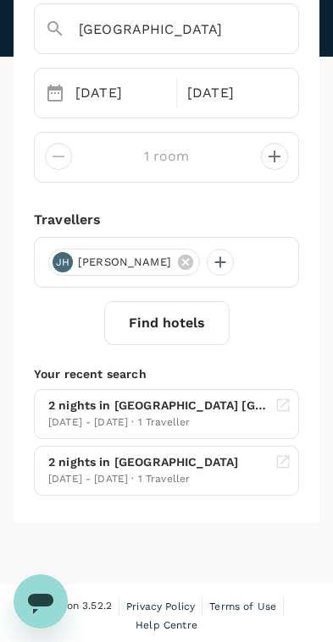
click at [182, 328] on button "Find hotels" at bounding box center [166, 323] width 125 height 44
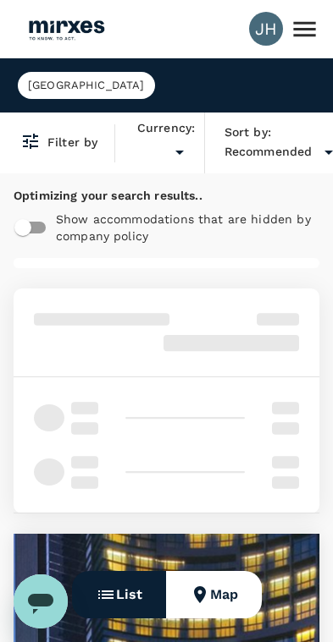
type input "SGD"
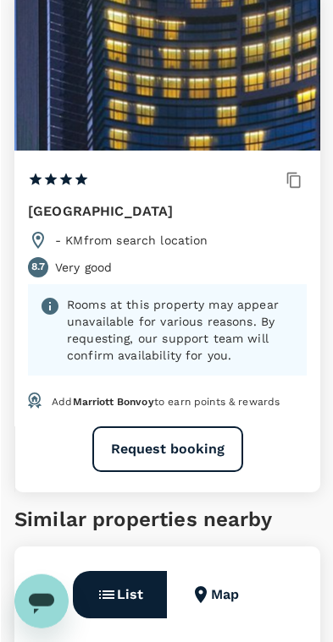
scroll to position [273, 0]
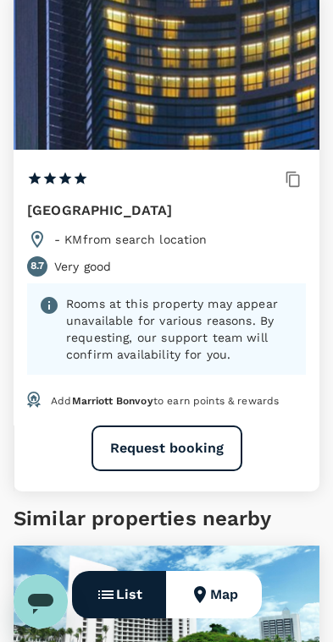
click at [197, 442] on button "Request booking" at bounding box center [166, 449] width 151 height 46
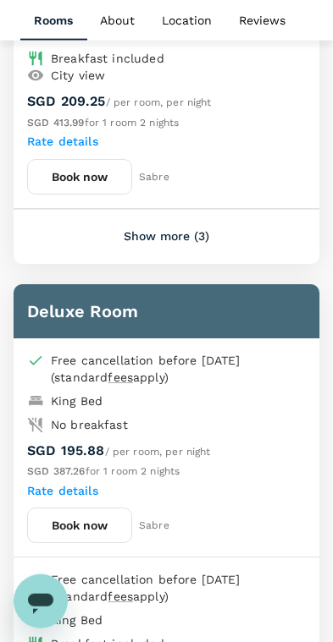
scroll to position [1543, 0]
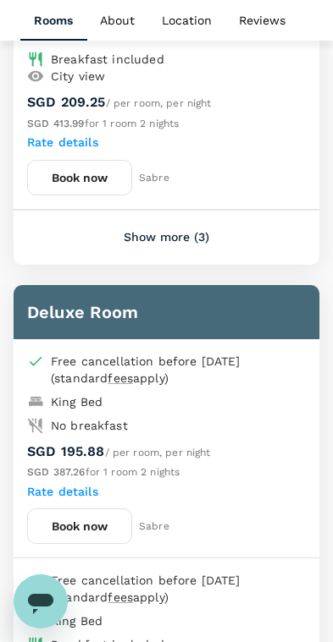
click at [199, 235] on button "Show more (3)" at bounding box center [166, 237] width 133 height 41
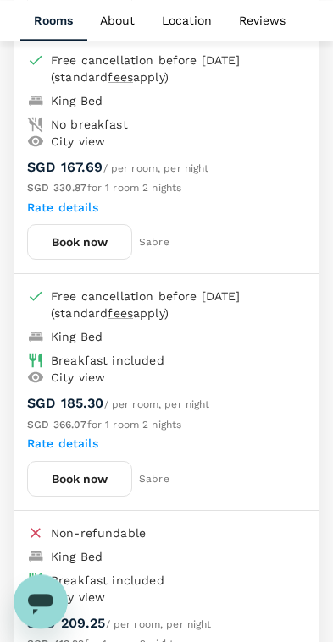
scroll to position [1715, 0]
click at [104, 478] on button "Book now" at bounding box center [79, 479] width 105 height 36
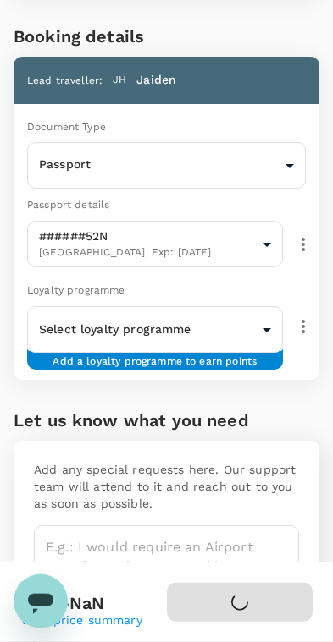
scroll to position [395, 0]
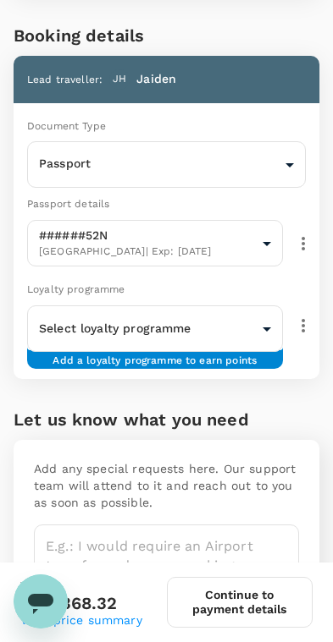
click at [243, 332] on body "Review selection You've selected Sheraton Kuching Hotel Check-in : 21 Oct 2025 …" at bounding box center [166, 276] width 333 height 1342
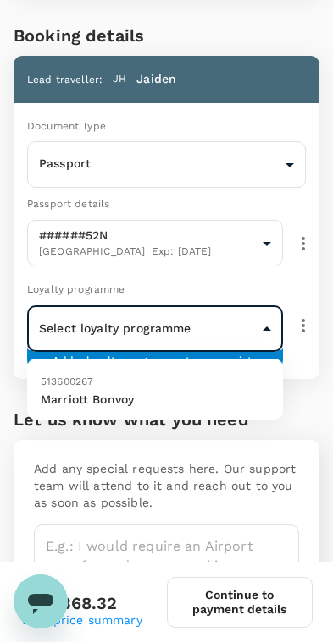
click at [153, 393] on p "Marriott Bonvoy" at bounding box center [155, 399] width 228 height 17
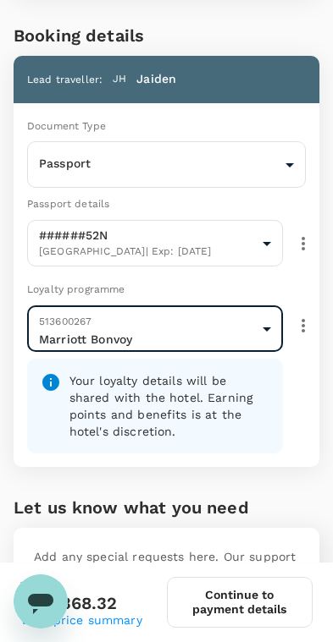
type input "9fc587d2-5874-46c2-897d-093871e627e1"
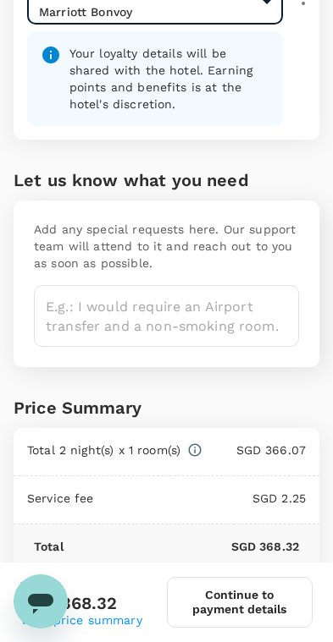
scroll to position [787, 0]
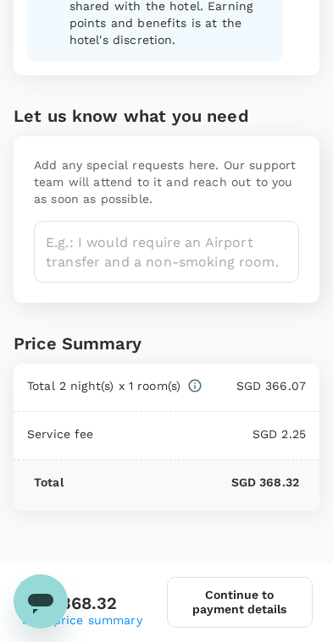
click at [223, 261] on textarea at bounding box center [166, 252] width 265 height 62
click at [267, 600] on button "Continue to payment details" at bounding box center [240, 602] width 146 height 51
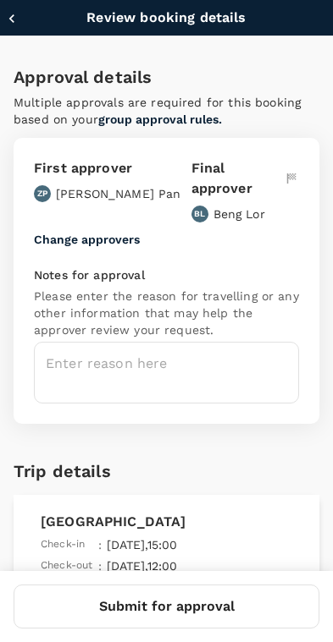
type input "9fbbbe2b-f4ca-495e-a82e-e84c83b30aa5"
click at [217, 342] on textarea at bounding box center [166, 373] width 265 height 62
click at [245, 354] on textarea at bounding box center [166, 373] width 265 height 62
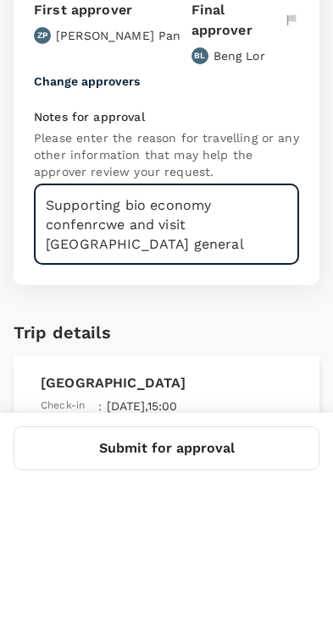
click at [62, 342] on textarea "Supporting bio economy confenrcwe and visit Sarawak general" at bounding box center [166, 382] width 265 height 81
click at [78, 342] on textarea "Supporting bio economy confenrcwe and visit Sarawak general" at bounding box center [166, 382] width 265 height 81
type textarea "Supporting bio economy conference and visit Sarawak general"
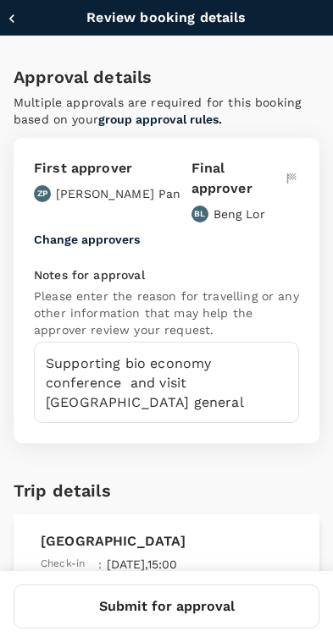
click at [228, 612] on button "Submit for approval" at bounding box center [166, 607] width 305 height 44
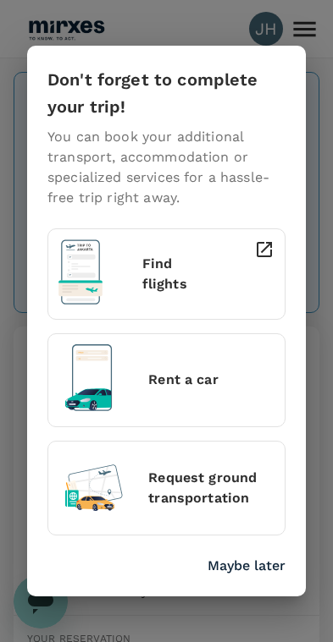
click at [254, 556] on p "Maybe later" at bounding box center [246, 566] width 78 height 20
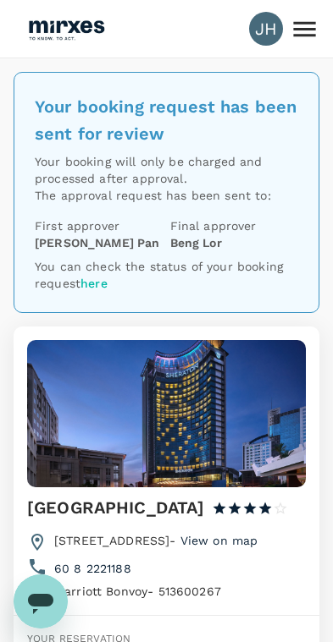
click at [307, 29] on icon at bounding box center [304, 28] width 22 height 15
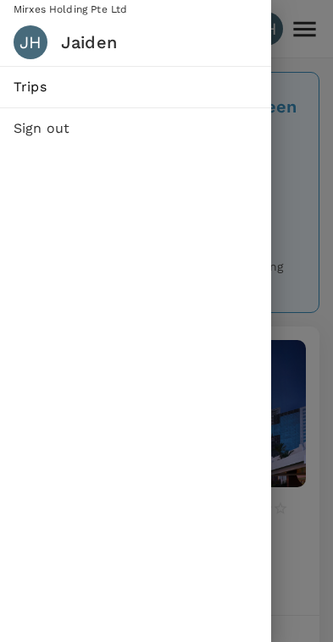
click at [42, 85] on span "Trips" at bounding box center [136, 87] width 244 height 20
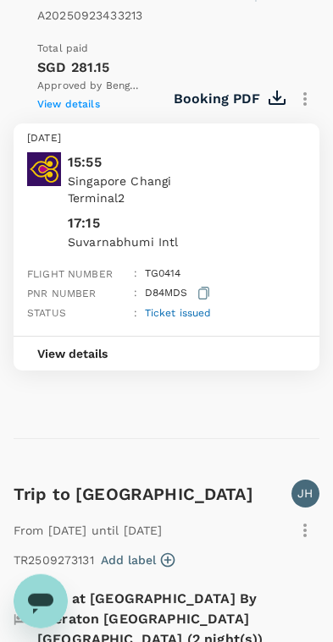
scroll to position [1429, 0]
